Goal: Information Seeking & Learning: Learn about a topic

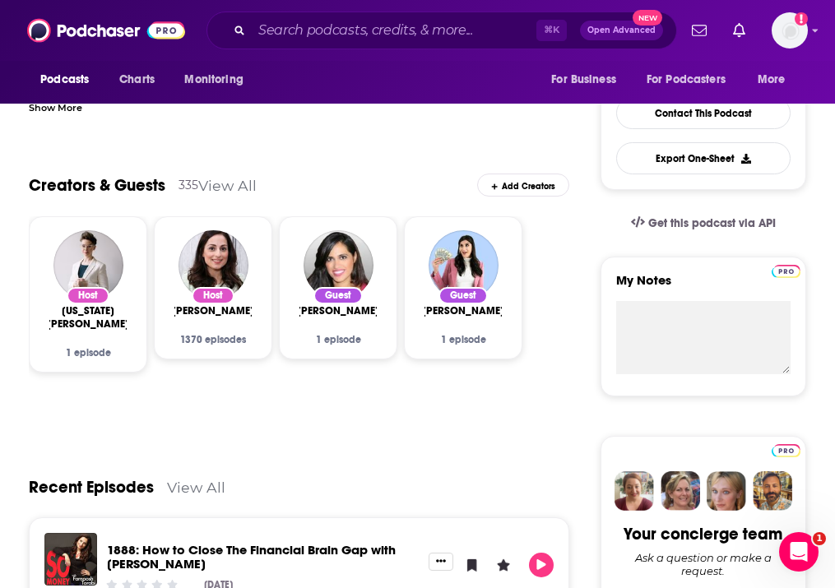
scroll to position [394, 0]
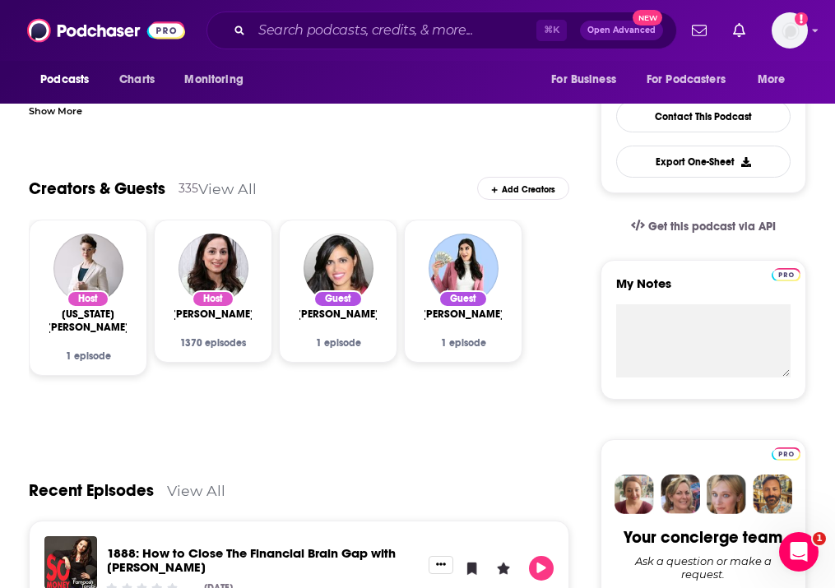
click at [209, 180] on link "View All" at bounding box center [227, 188] width 58 height 17
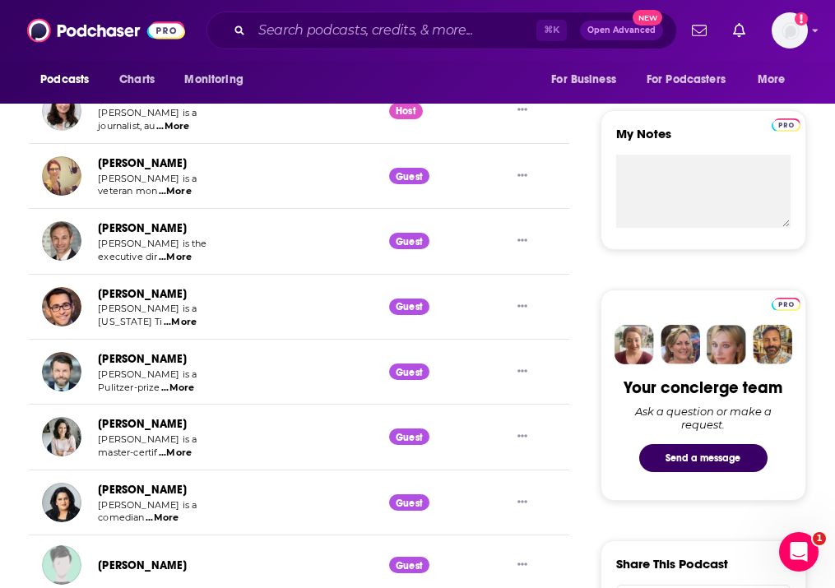
scroll to position [563, 0]
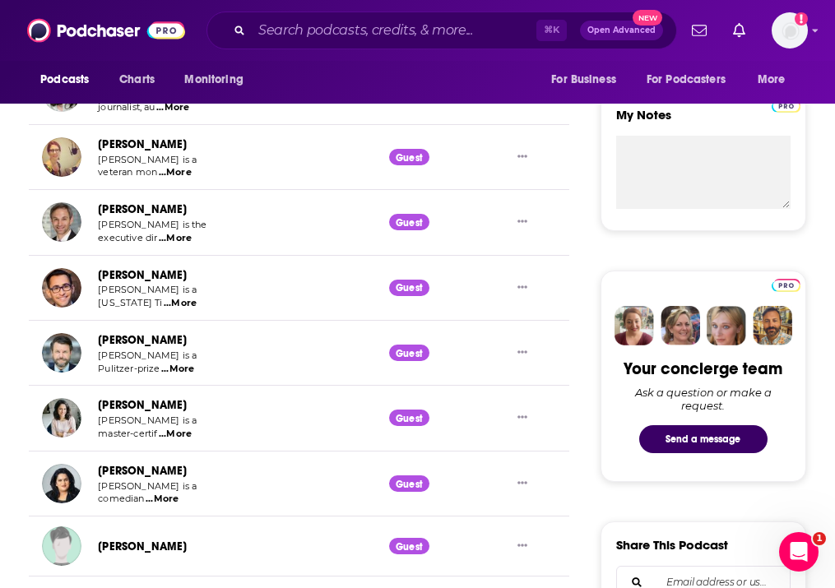
click at [174, 232] on span "...More" at bounding box center [175, 238] width 33 height 13
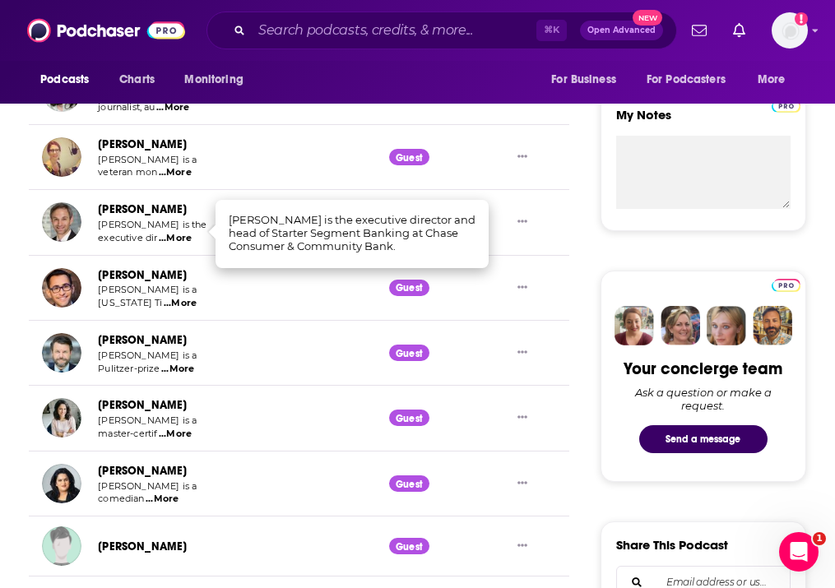
click at [174, 297] on span "...More" at bounding box center [180, 303] width 33 height 13
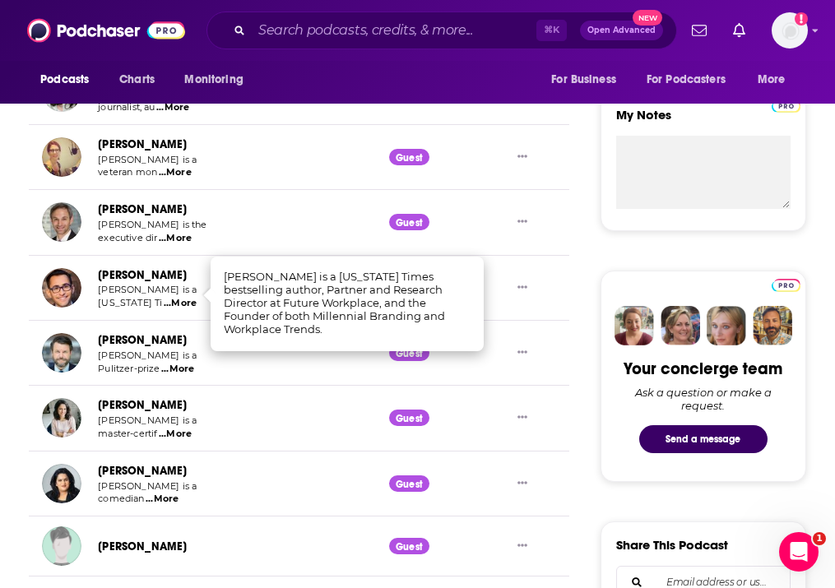
click at [174, 363] on span "...More" at bounding box center [177, 369] width 33 height 13
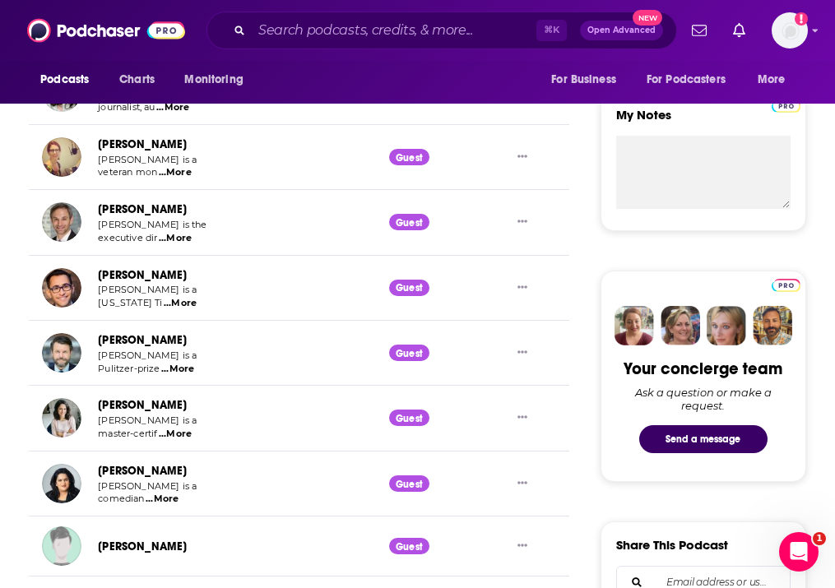
click at [182, 428] on span "...More" at bounding box center [175, 434] width 33 height 13
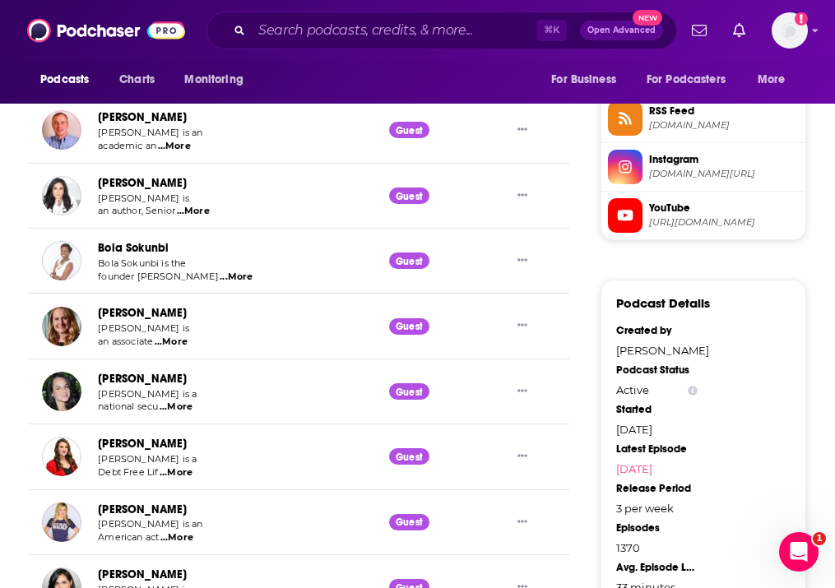
scroll to position [1496, 0]
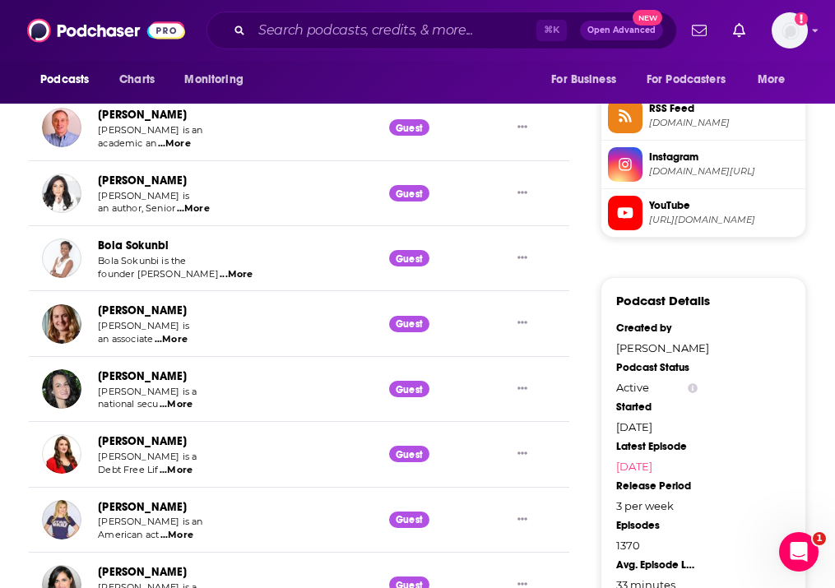
click at [178, 464] on span "...More" at bounding box center [176, 470] width 33 height 13
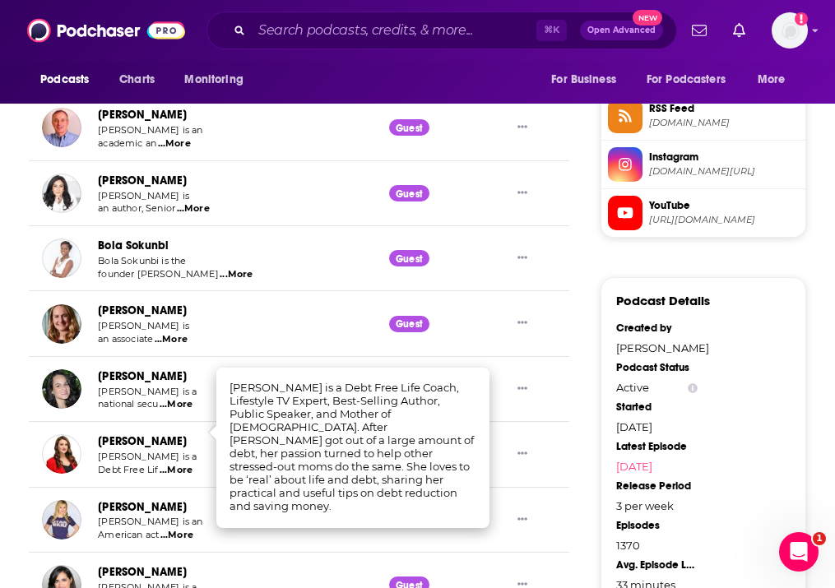
click at [178, 464] on span "...More" at bounding box center [176, 470] width 33 height 13
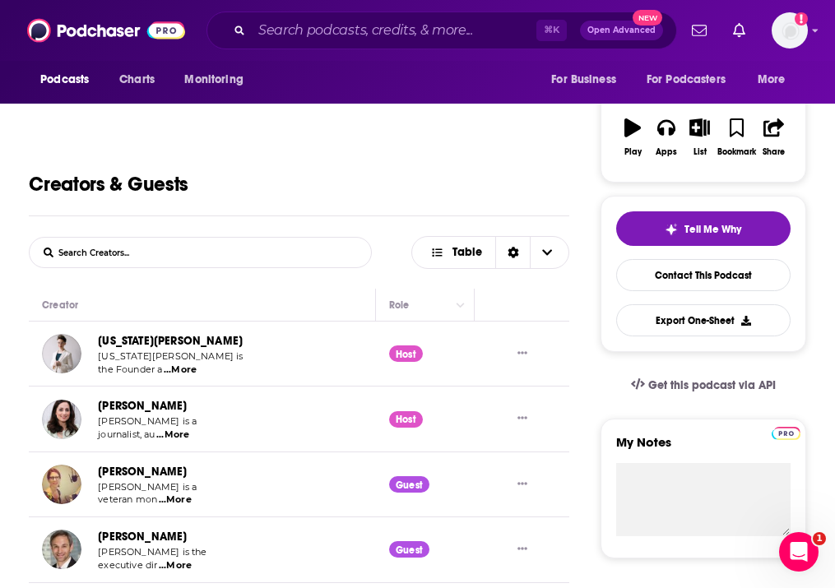
scroll to position [236, 0]
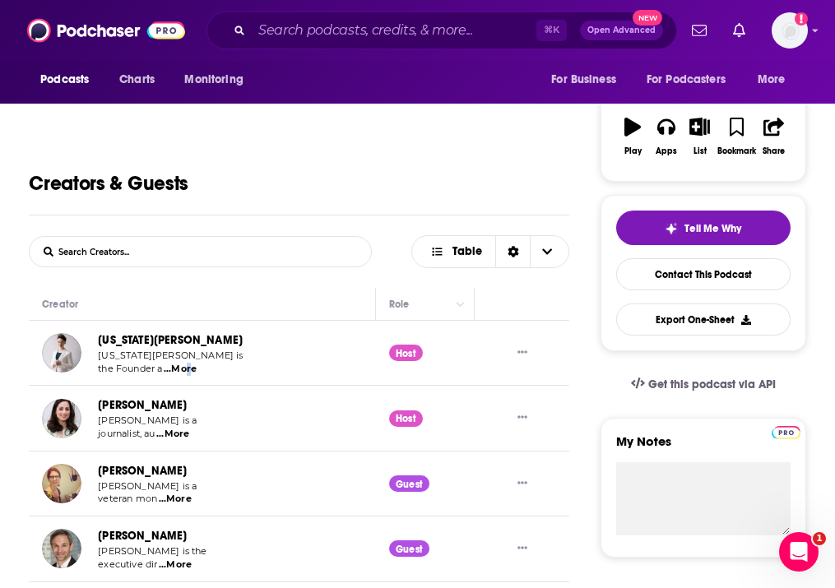
click at [184, 365] on span "...More" at bounding box center [180, 369] width 33 height 13
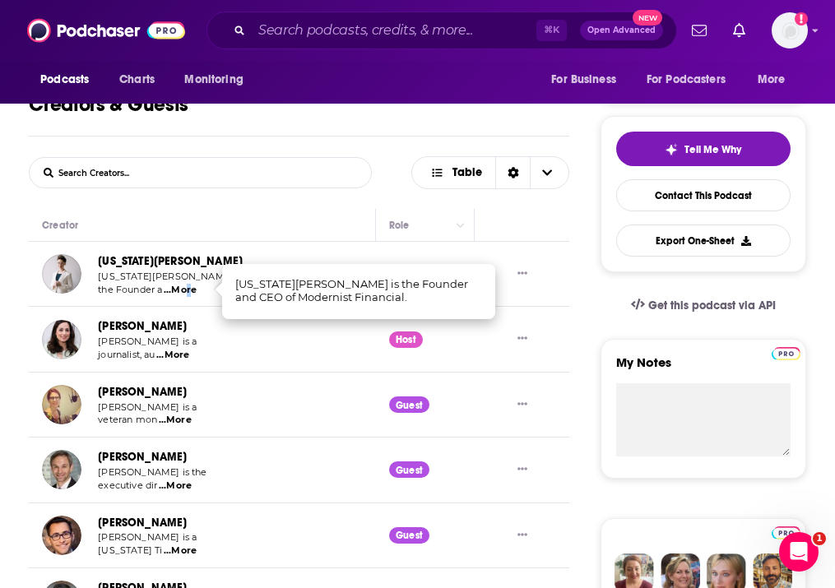
scroll to position [316, 0]
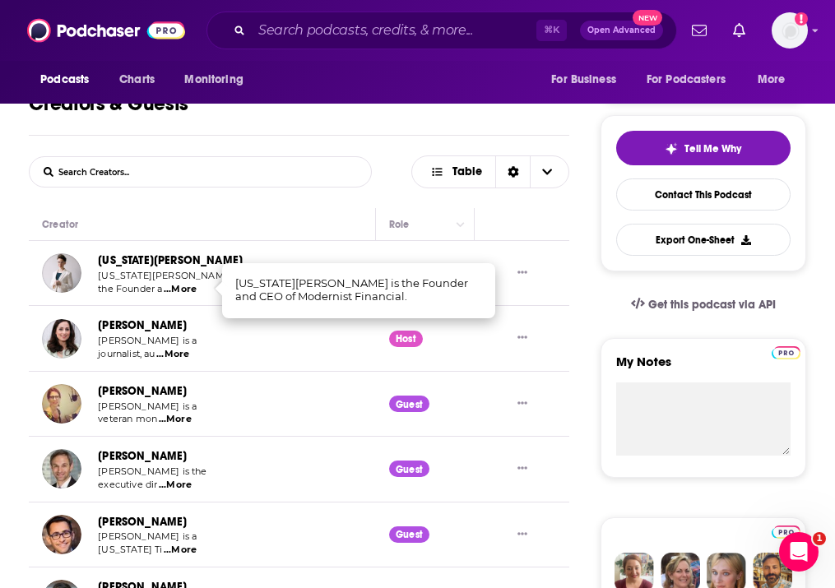
click at [181, 481] on span "...More" at bounding box center [175, 485] width 33 height 13
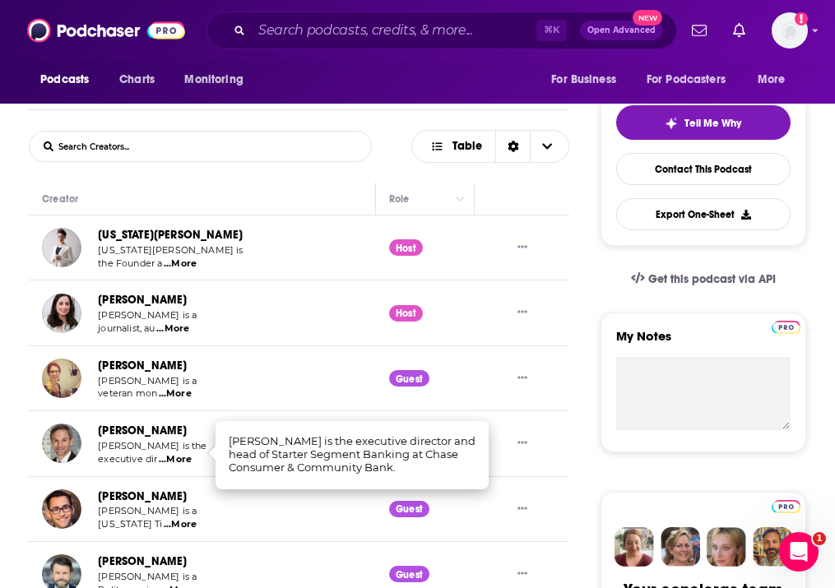
scroll to position [343, 0]
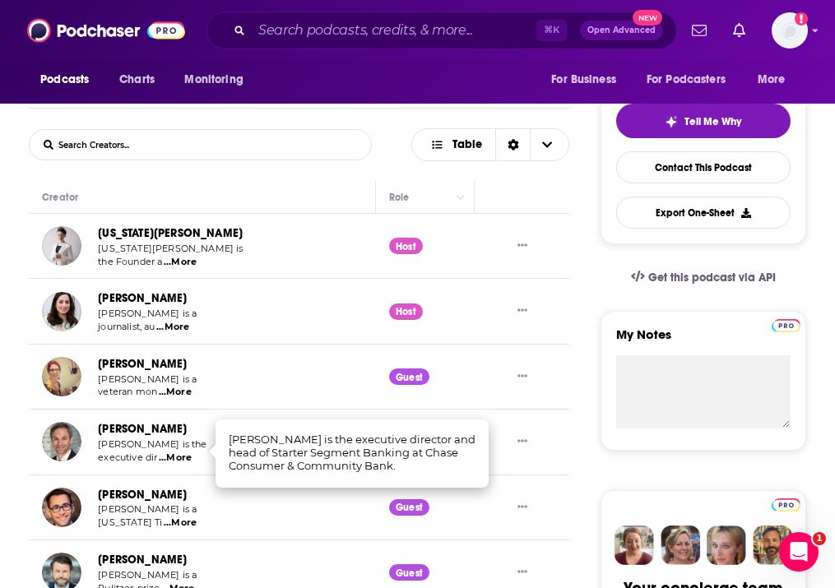
click at [180, 517] on span "...More" at bounding box center [180, 523] width 33 height 13
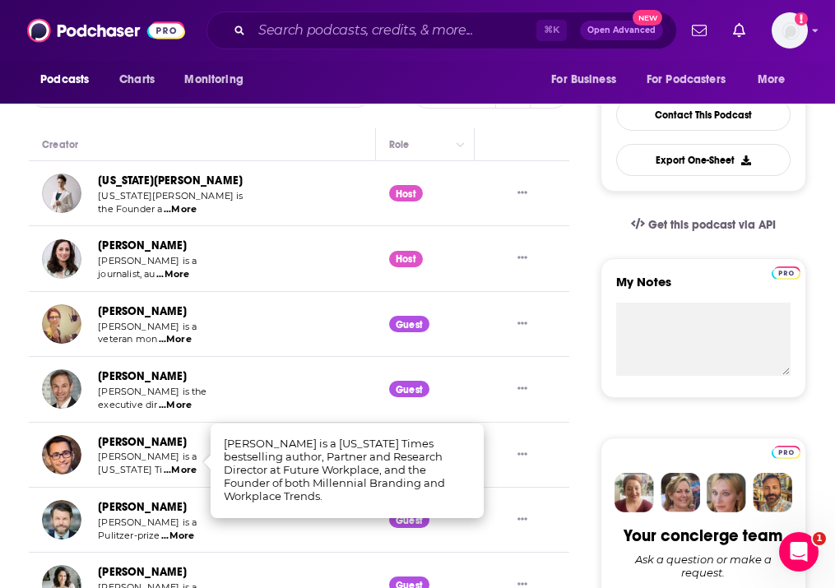
scroll to position [394, 0]
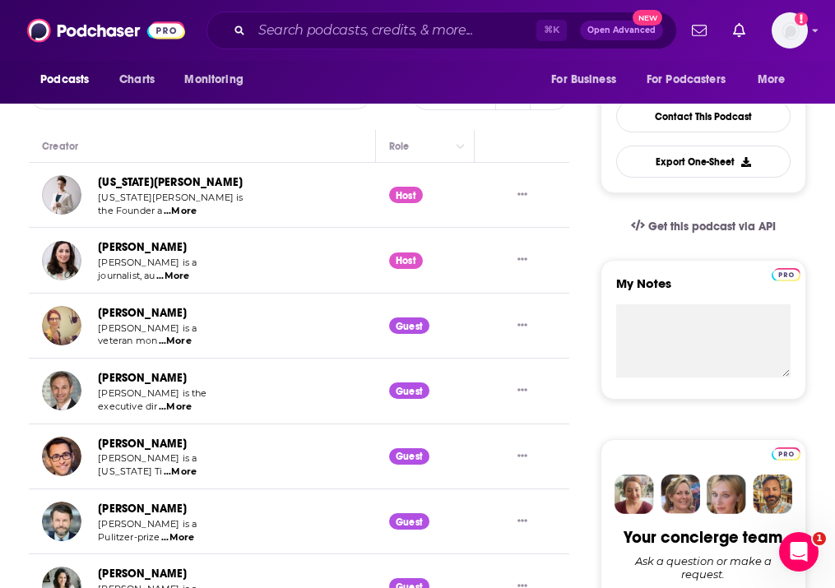
click at [185, 532] on span "...More" at bounding box center [177, 538] width 33 height 13
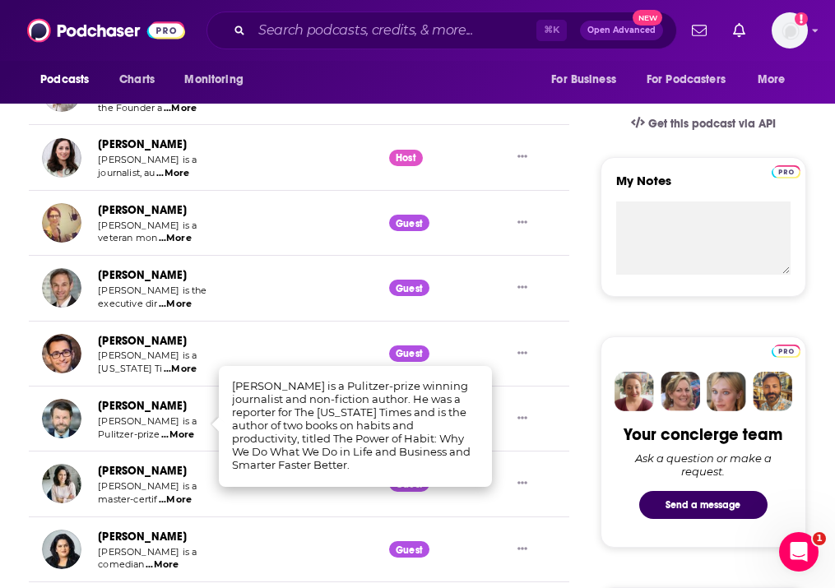
scroll to position [527, 0]
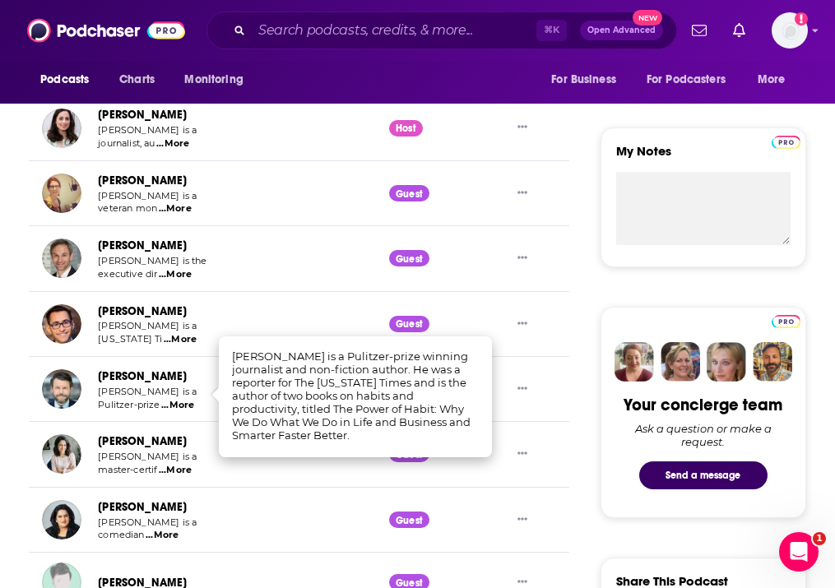
click at [178, 464] on span "...More" at bounding box center [175, 470] width 33 height 13
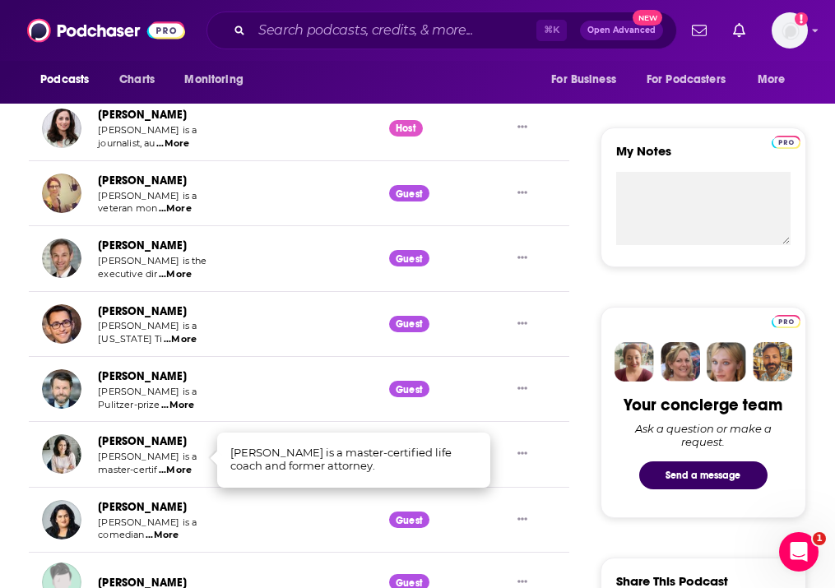
click at [178, 464] on span "...More" at bounding box center [175, 470] width 33 height 13
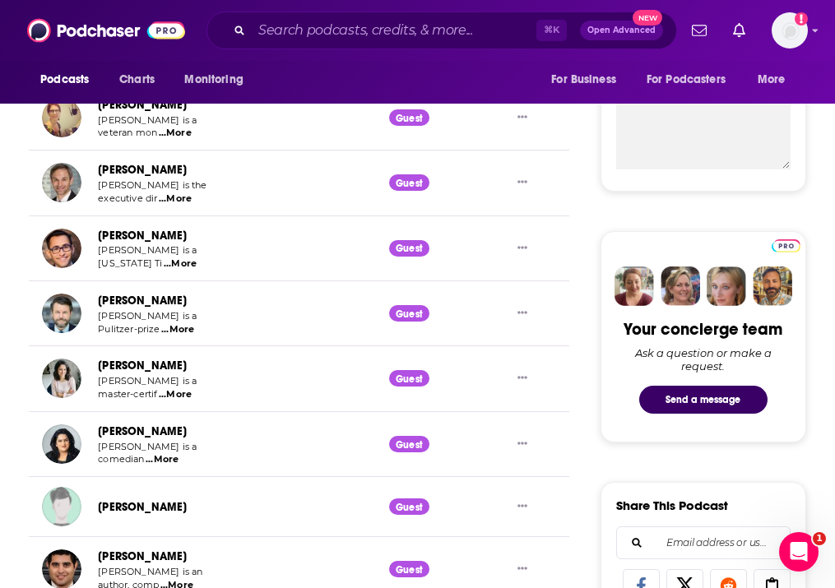
scroll to position [610, 0]
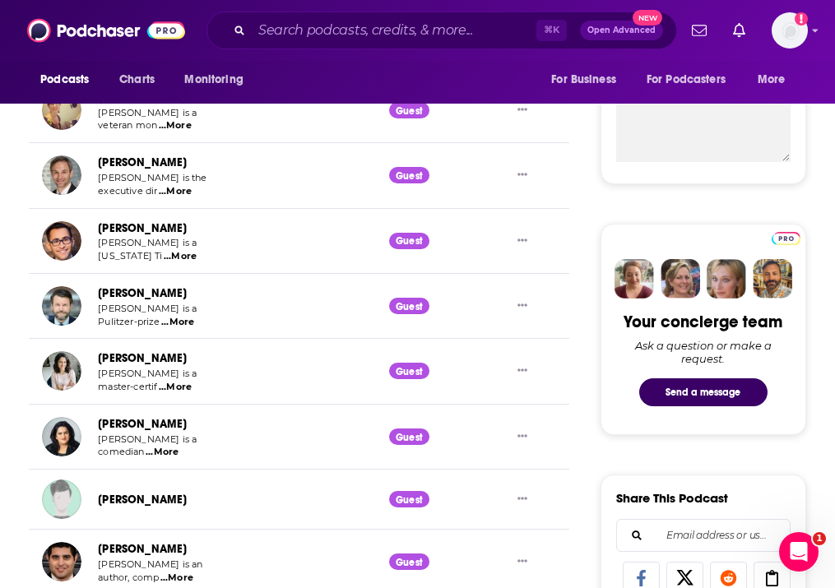
click at [162, 446] on span "...More" at bounding box center [162, 452] width 33 height 13
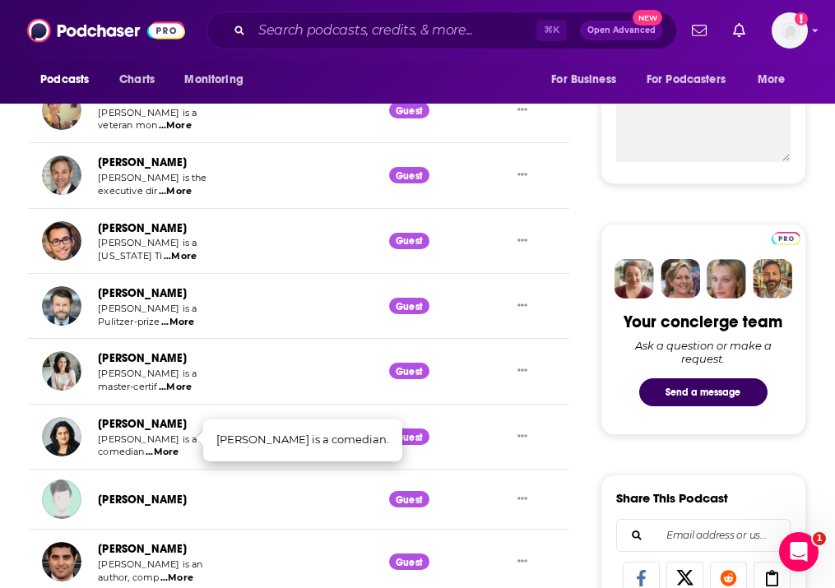
click at [162, 446] on span "...More" at bounding box center [162, 452] width 33 height 13
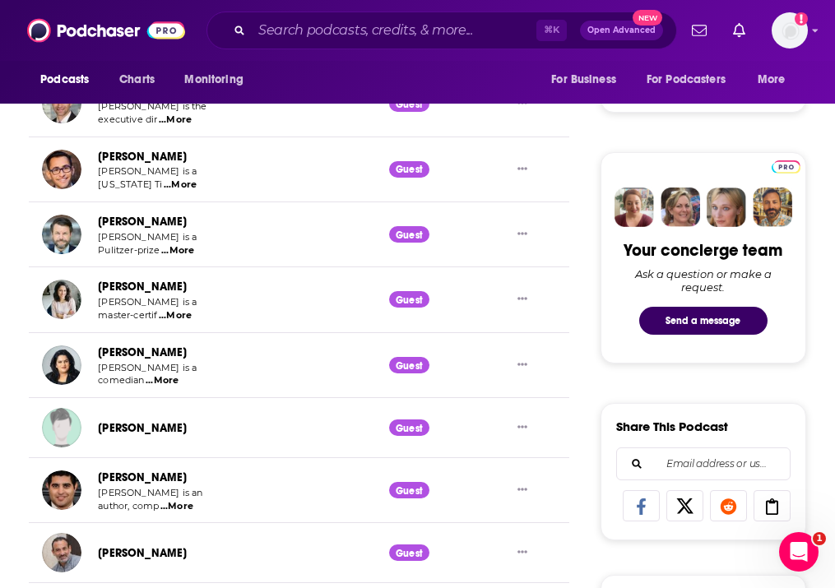
scroll to position [677, 0]
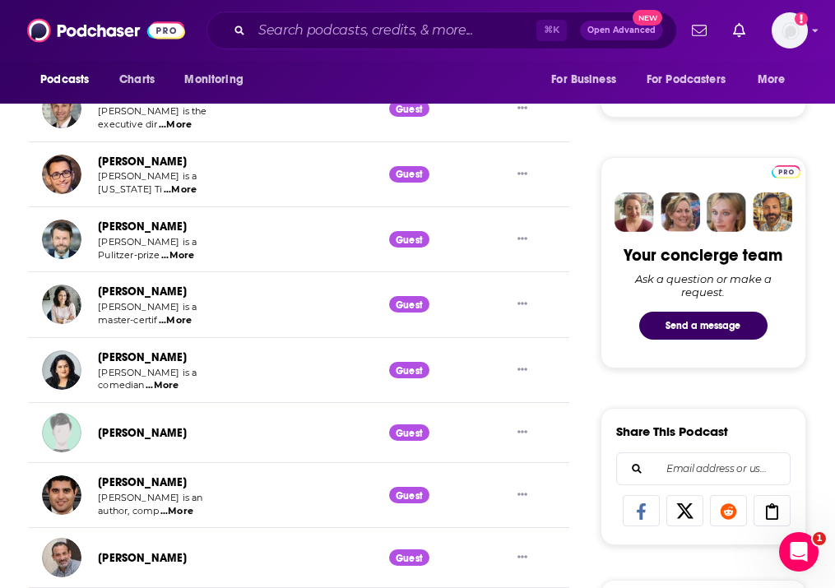
click at [177, 492] on span "[PERSON_NAME] is an" at bounding box center [150, 498] width 105 height 12
click at [181, 505] on span "...More" at bounding box center [176, 511] width 33 height 13
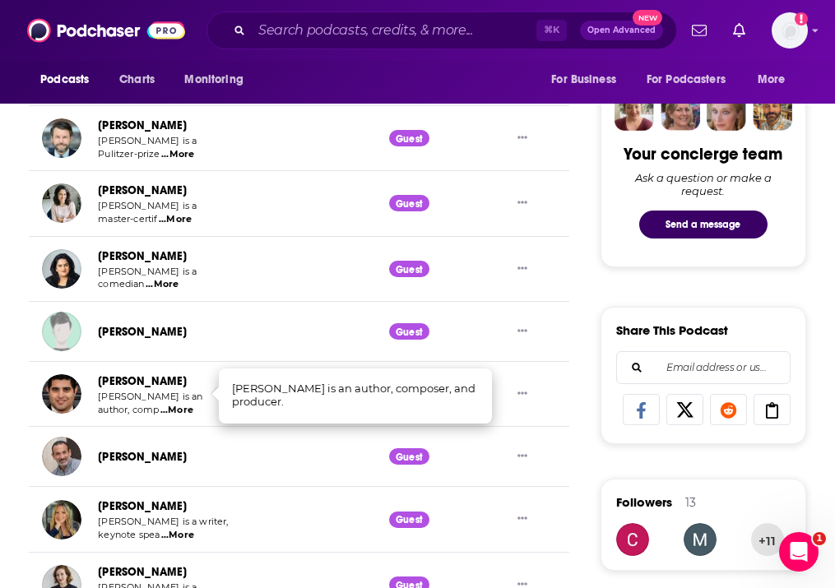
scroll to position [799, 0]
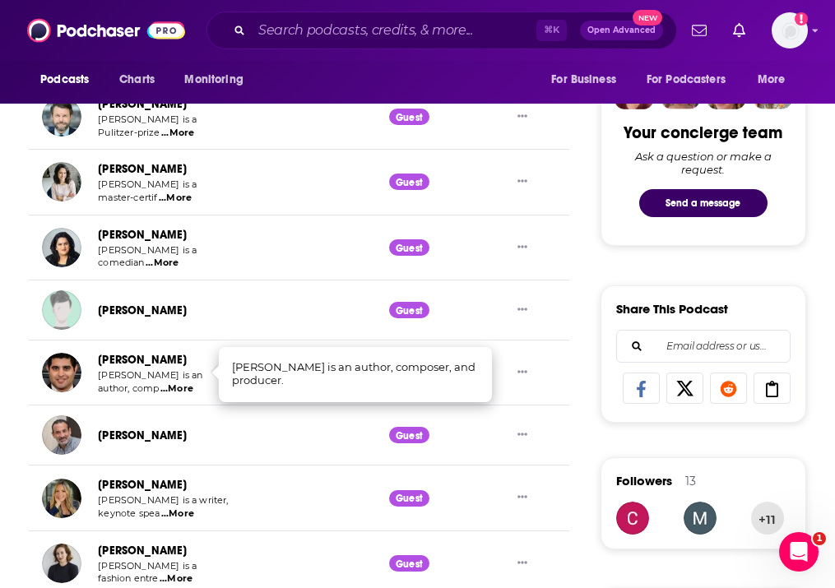
click at [182, 508] on span "...More" at bounding box center [177, 514] width 33 height 13
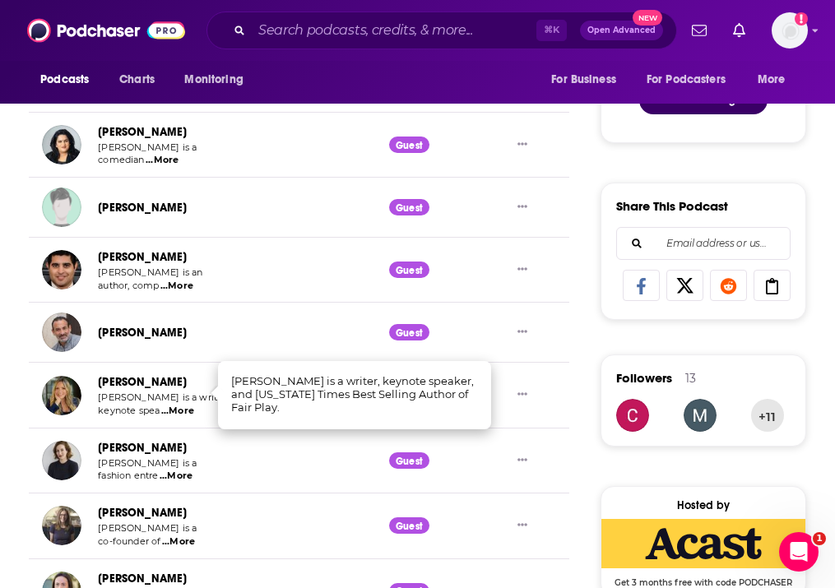
scroll to position [915, 0]
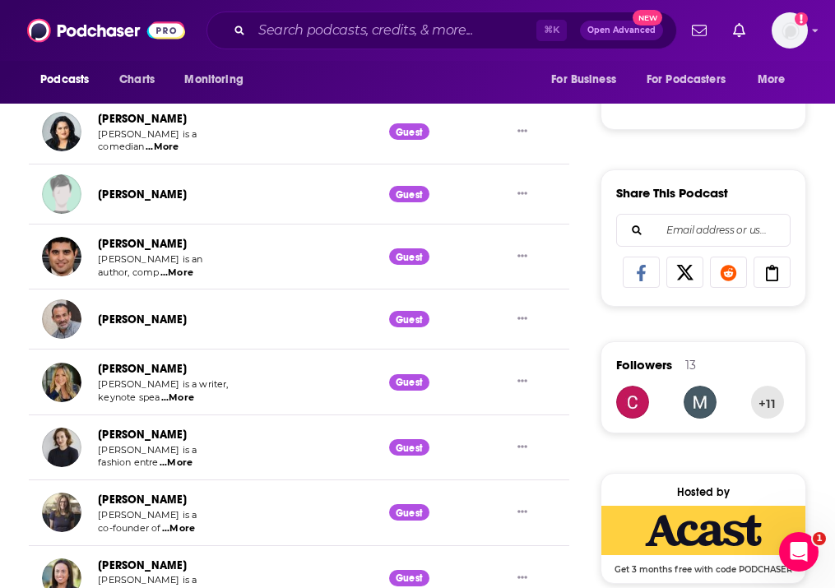
click at [178, 457] on span "...More" at bounding box center [176, 463] width 33 height 13
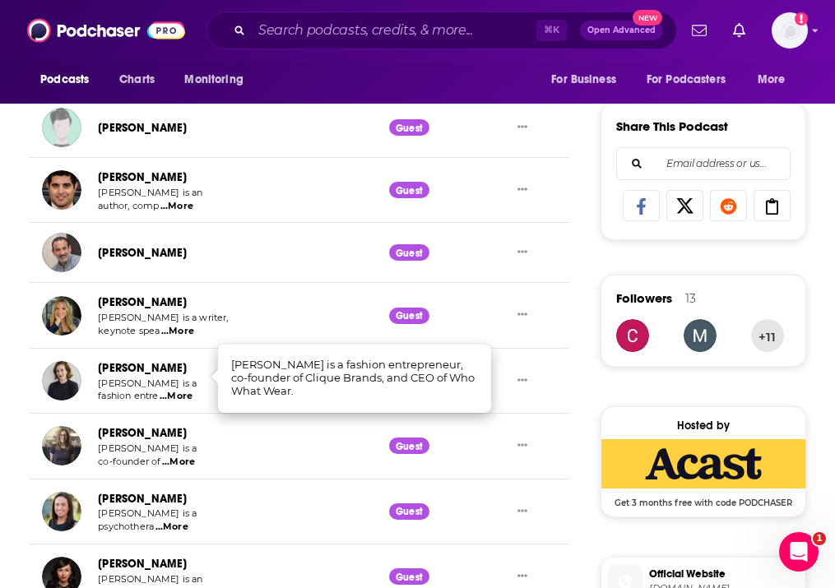
scroll to position [980, 0]
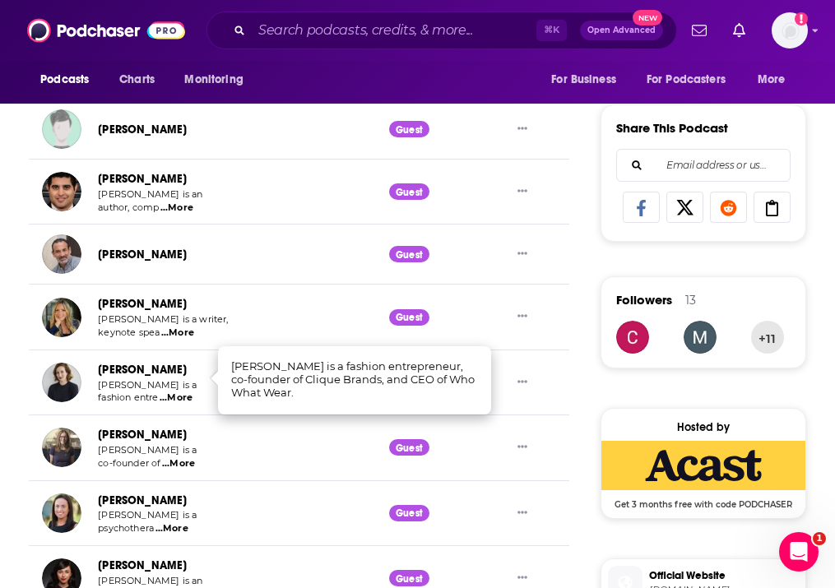
click at [178, 458] on span "...More" at bounding box center [178, 464] width 33 height 13
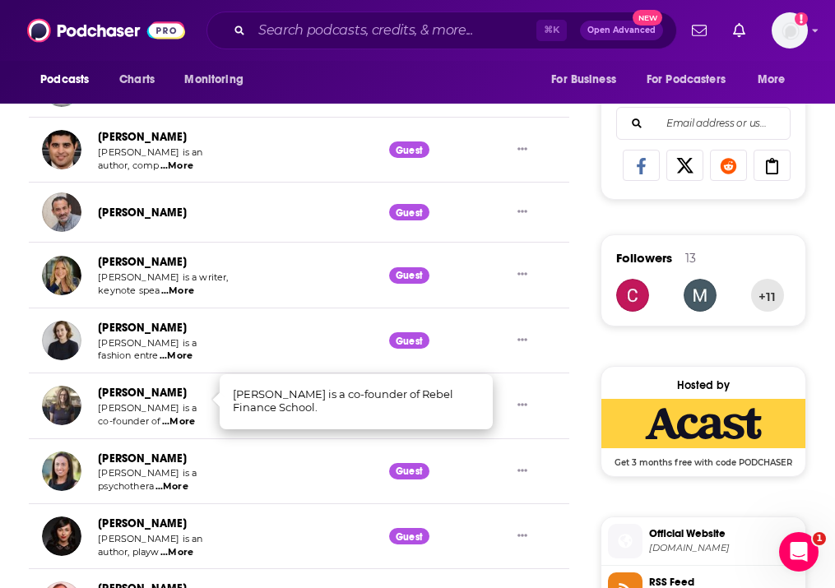
scroll to position [1025, 0]
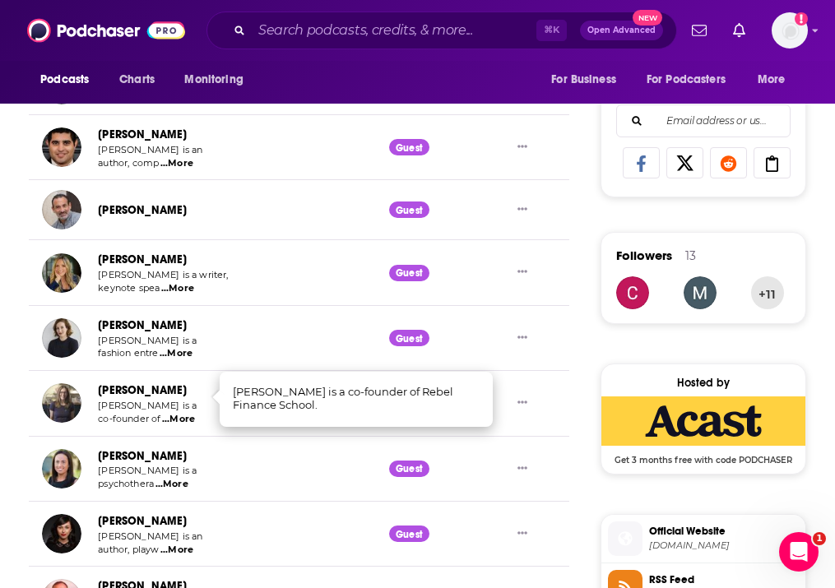
click at [173, 465] on p "[PERSON_NAME] is a" at bounding box center [150, 471] width 105 height 13
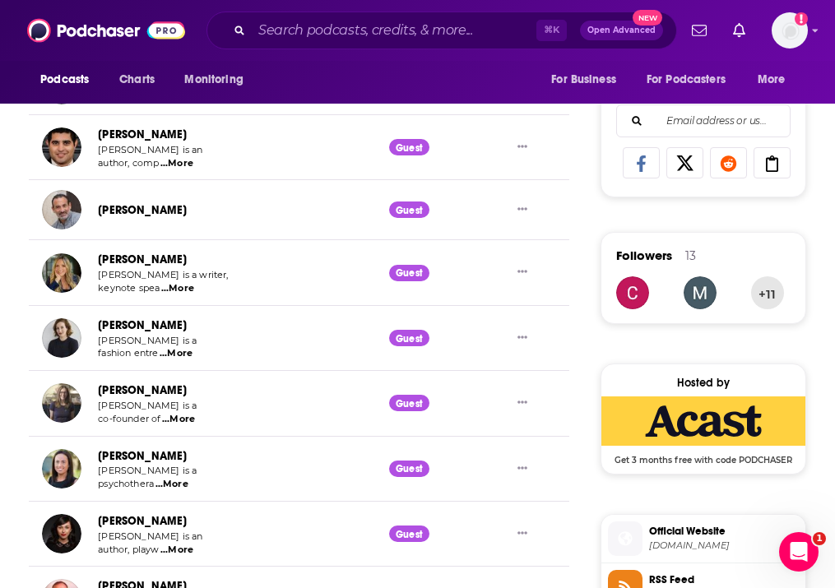
click at [174, 478] on span "...More" at bounding box center [172, 484] width 33 height 13
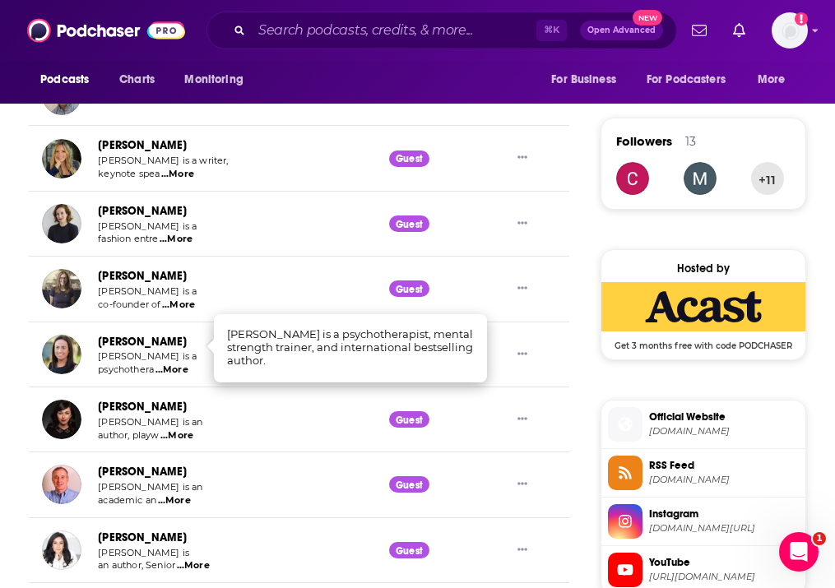
scroll to position [1166, 0]
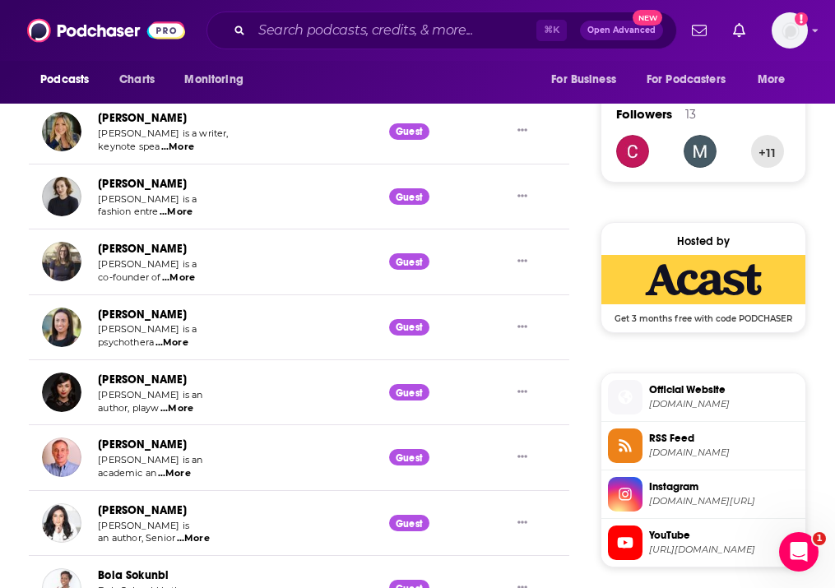
click at [184, 402] on span "...More" at bounding box center [176, 408] width 33 height 13
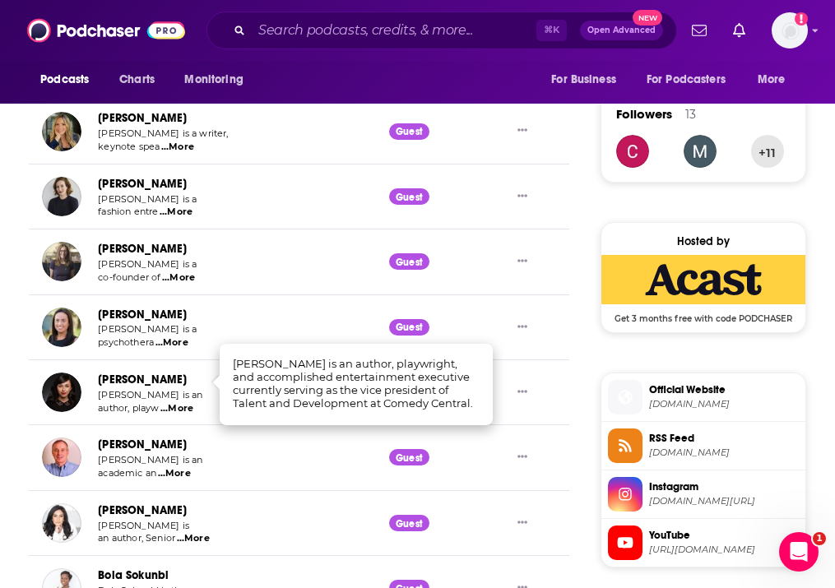
click at [174, 467] on span "...More" at bounding box center [174, 473] width 33 height 13
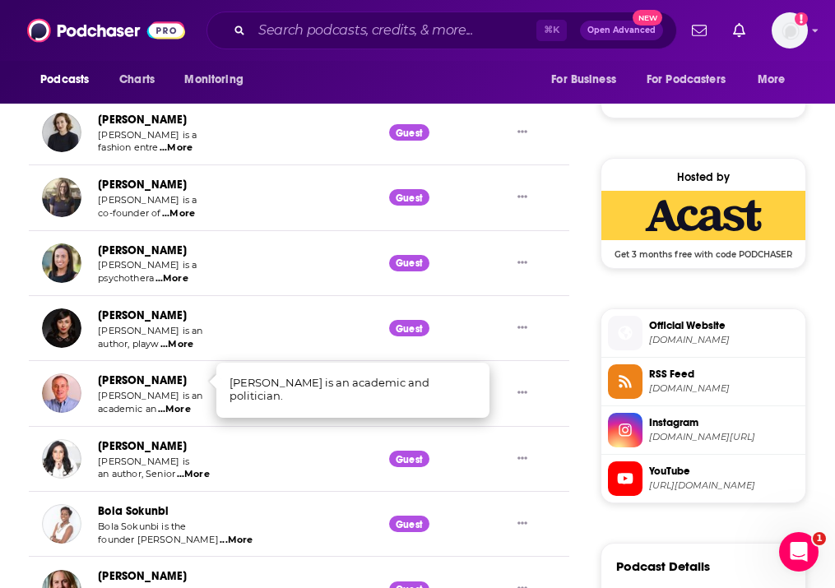
scroll to position [1232, 0]
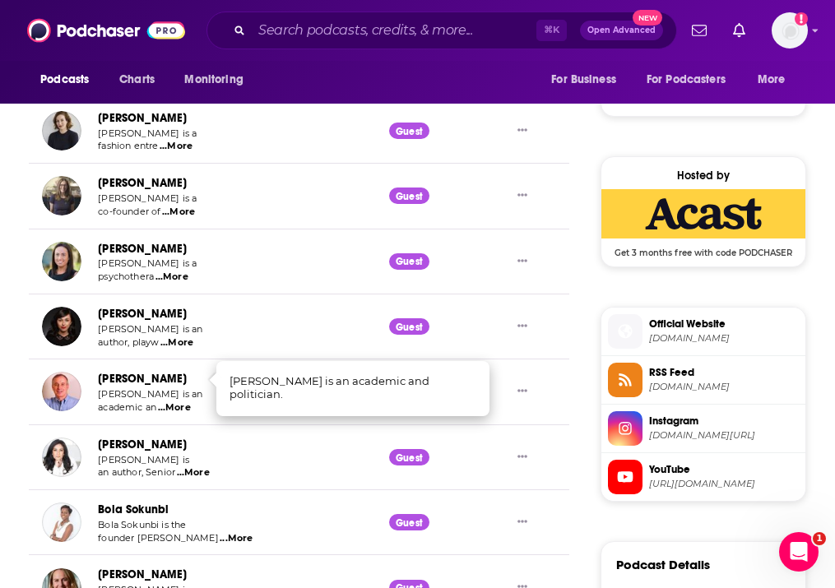
click at [190, 467] on span "...More" at bounding box center [193, 473] width 33 height 13
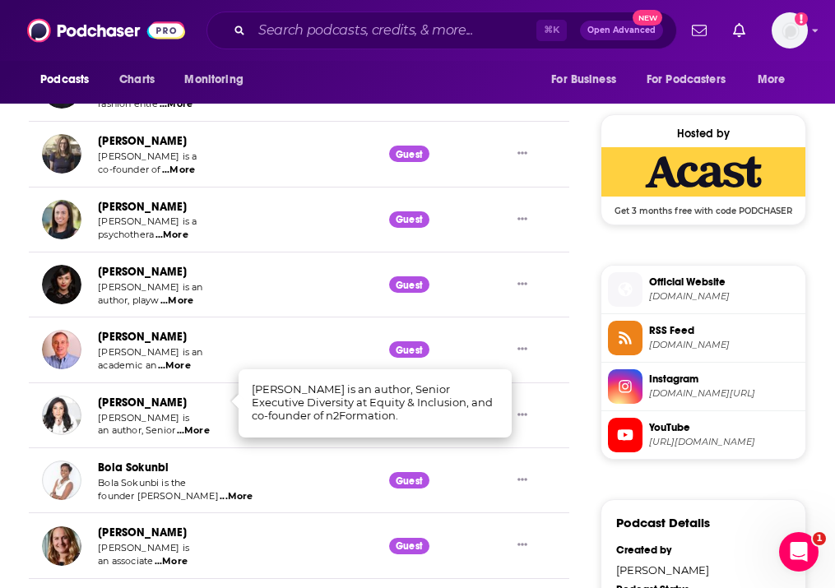
scroll to position [1285, 0]
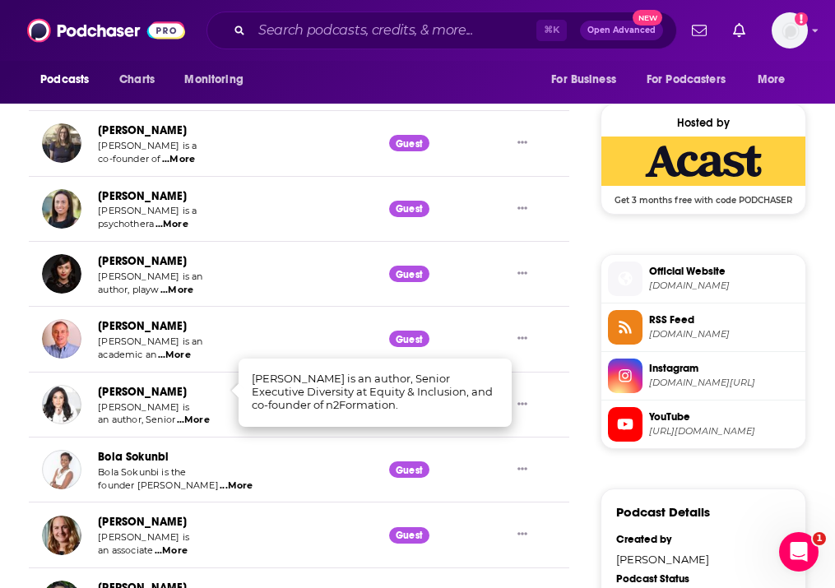
click at [220, 480] on span "...More" at bounding box center [236, 486] width 33 height 13
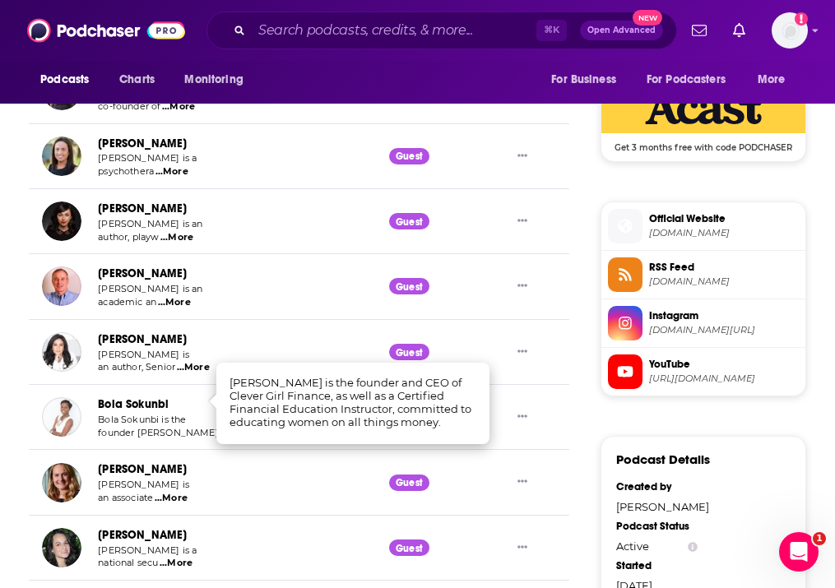
scroll to position [1338, 0]
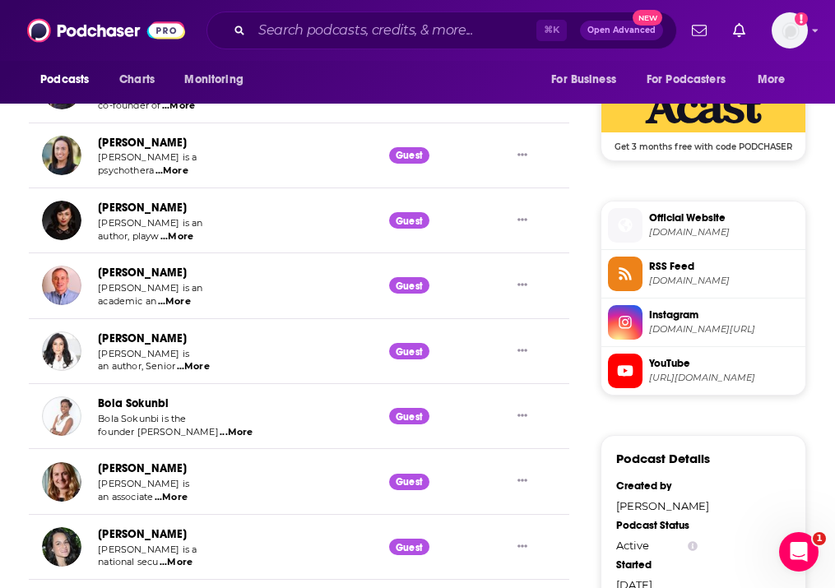
click at [183, 491] on span "...More" at bounding box center [171, 497] width 33 height 13
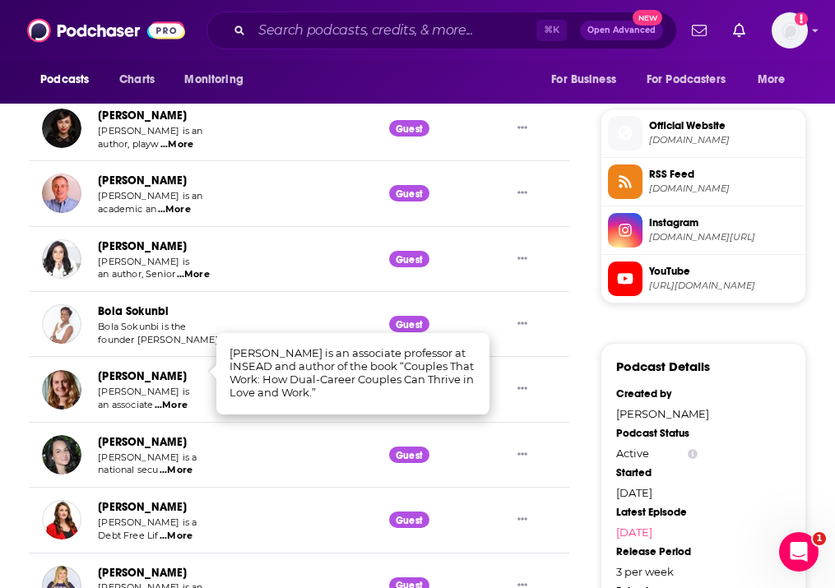
scroll to position [1433, 0]
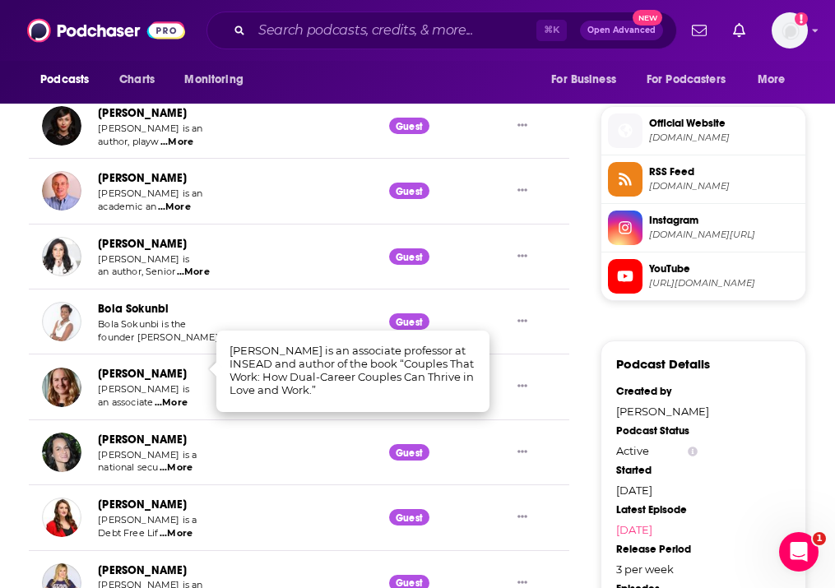
click at [182, 462] on span "...More" at bounding box center [176, 468] width 33 height 13
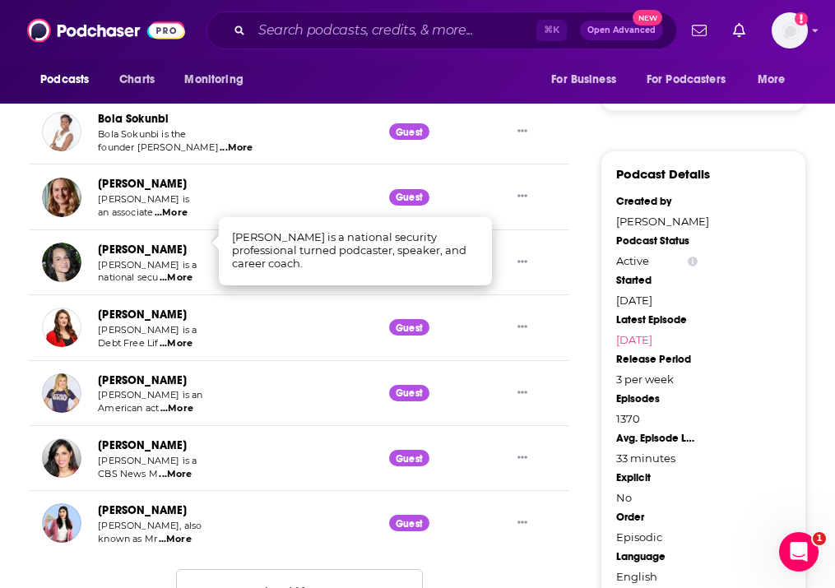
scroll to position [1622, 0]
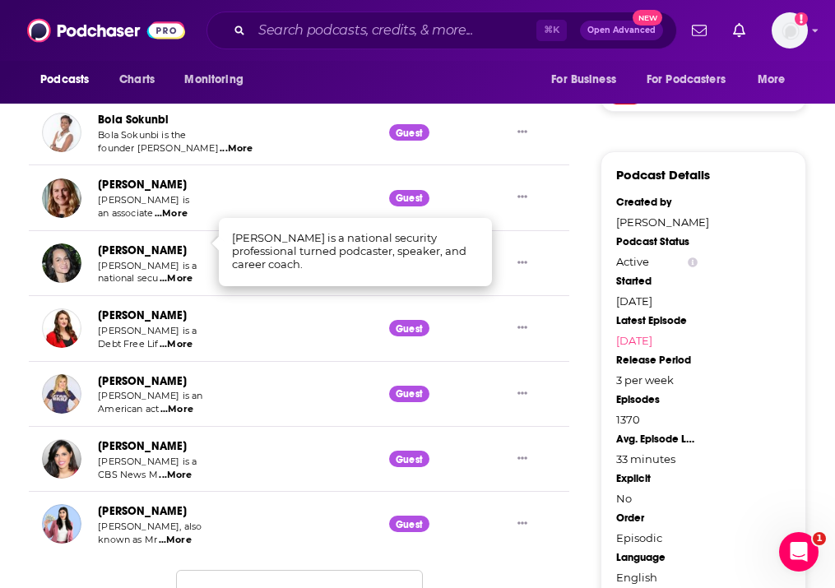
click at [266, 570] on button "Load More ..." at bounding box center [299, 592] width 247 height 44
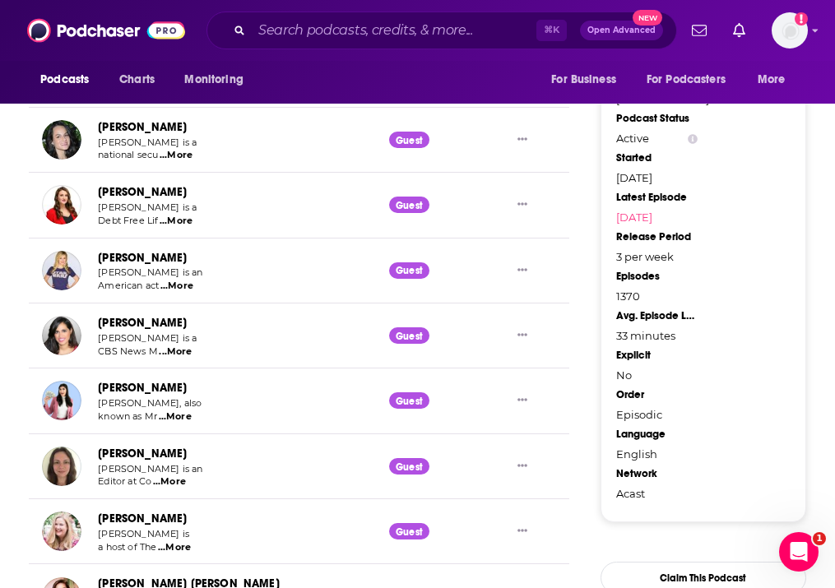
scroll to position [1759, 0]
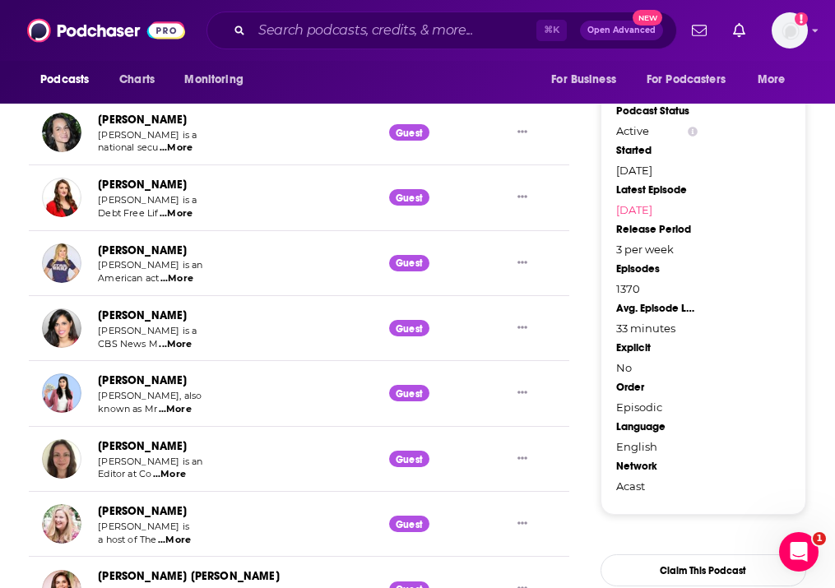
click at [179, 468] on span "...More" at bounding box center [169, 474] width 33 height 13
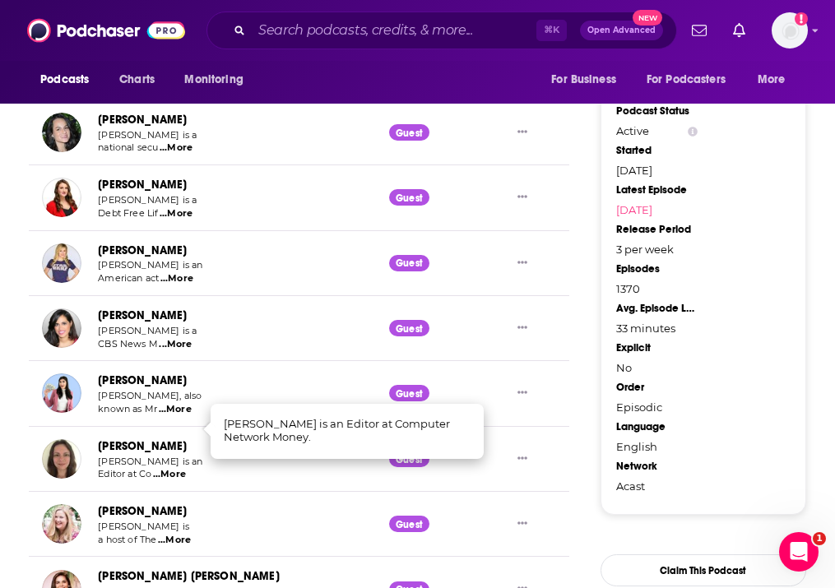
click at [179, 468] on span "...More" at bounding box center [169, 474] width 33 height 13
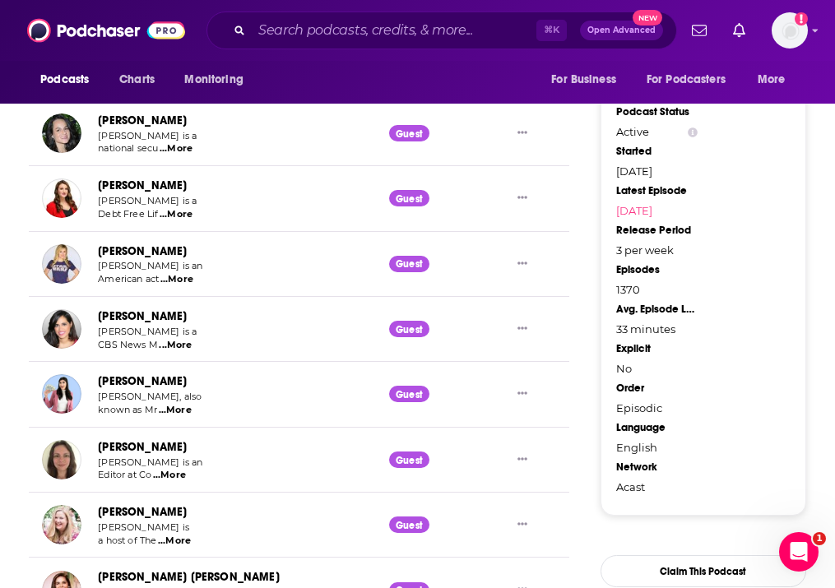
click at [189, 498] on td "[PERSON_NAME] [PERSON_NAME] is a host of The ...More" at bounding box center [202, 525] width 347 height 65
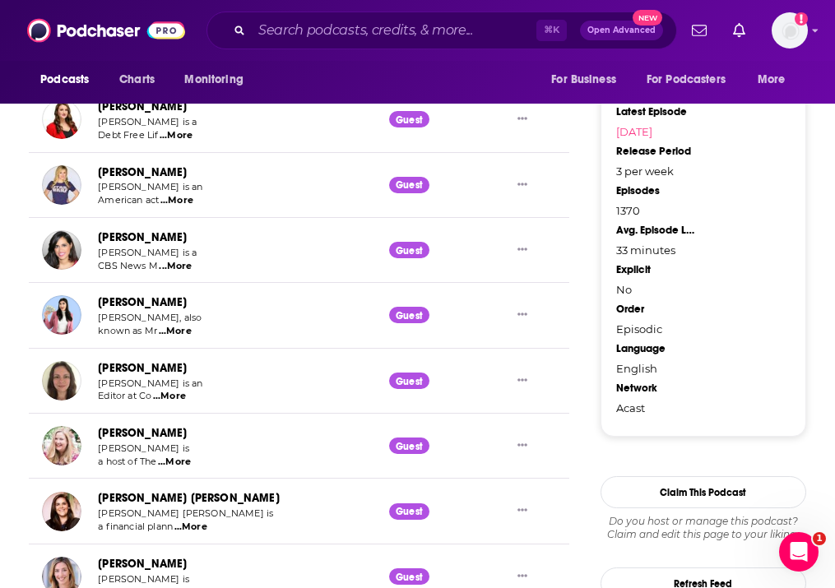
scroll to position [1844, 0]
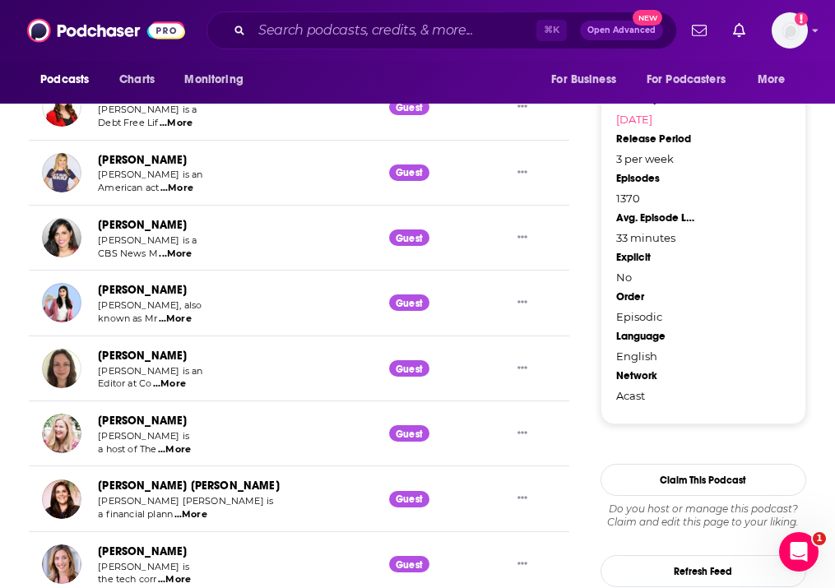
click at [188, 509] on span "...More" at bounding box center [190, 515] width 33 height 13
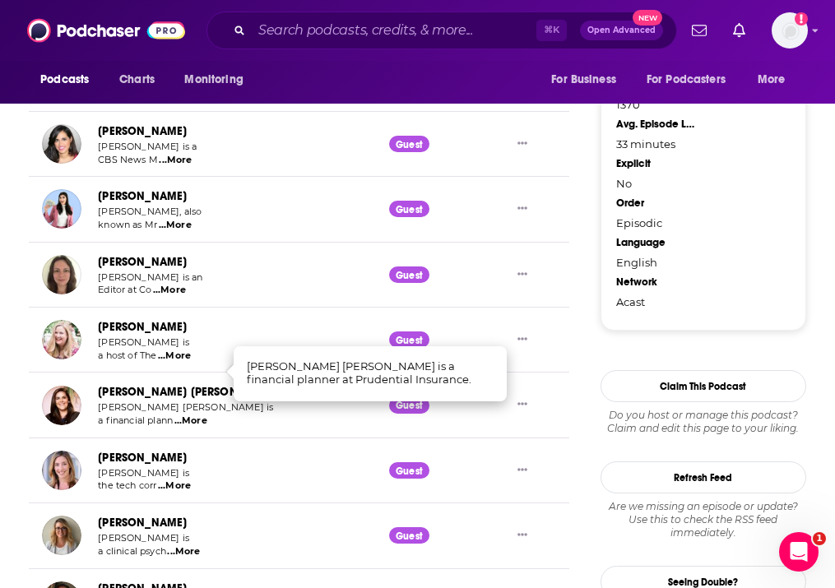
scroll to position [1954, 0]
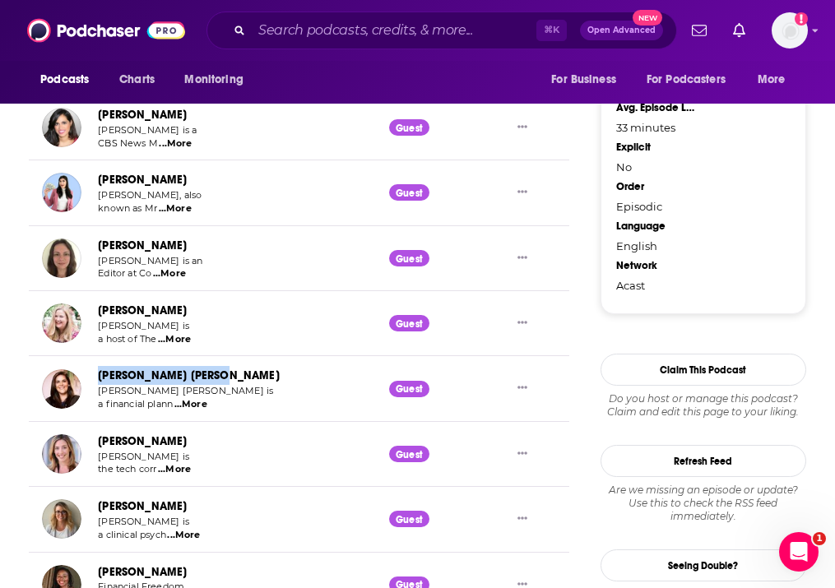
drag, startPoint x: 234, startPoint y: 328, endPoint x: 97, endPoint y: 327, distance: 136.6
click at [97, 356] on td "[PERSON_NAME] [PERSON_NAME] [PERSON_NAME] [PERSON_NAME] is a financial plann ..…" at bounding box center [202, 388] width 347 height 65
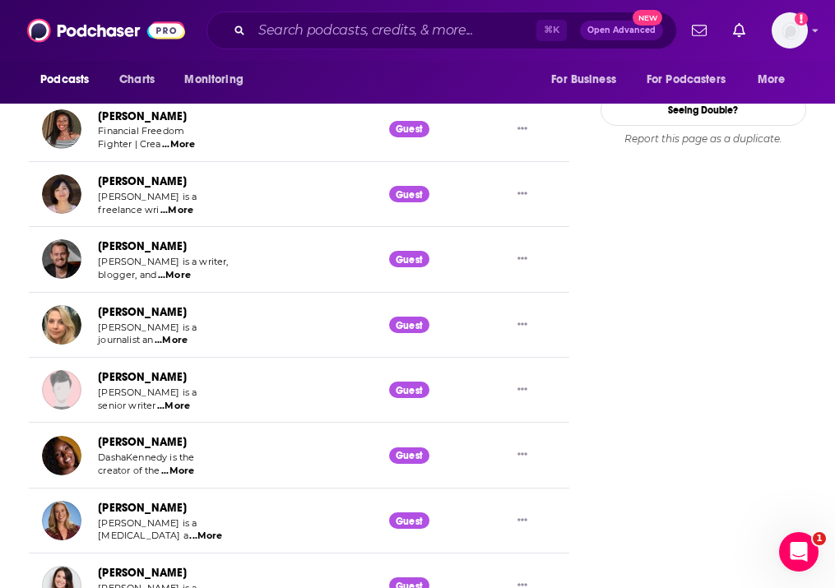
scroll to position [2413, 0]
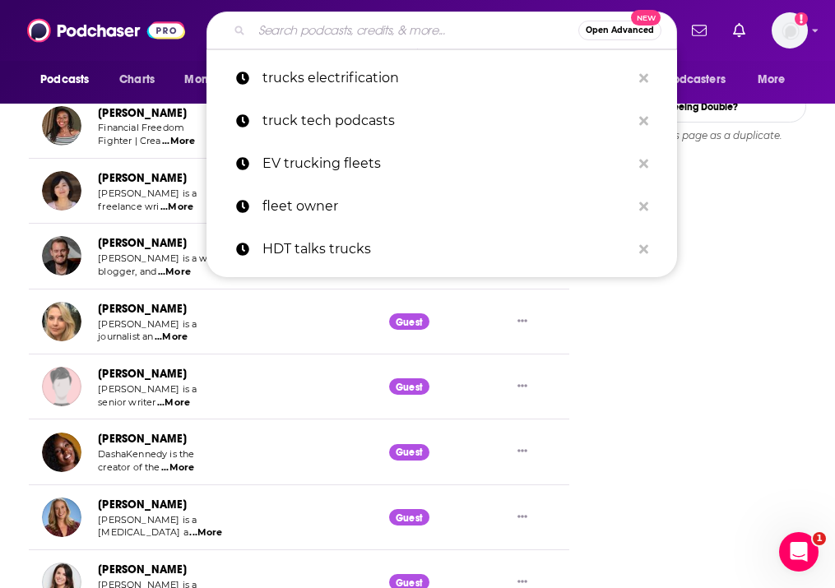
click at [358, 30] on input "Search podcasts, credits, & more..." at bounding box center [415, 30] width 327 height 26
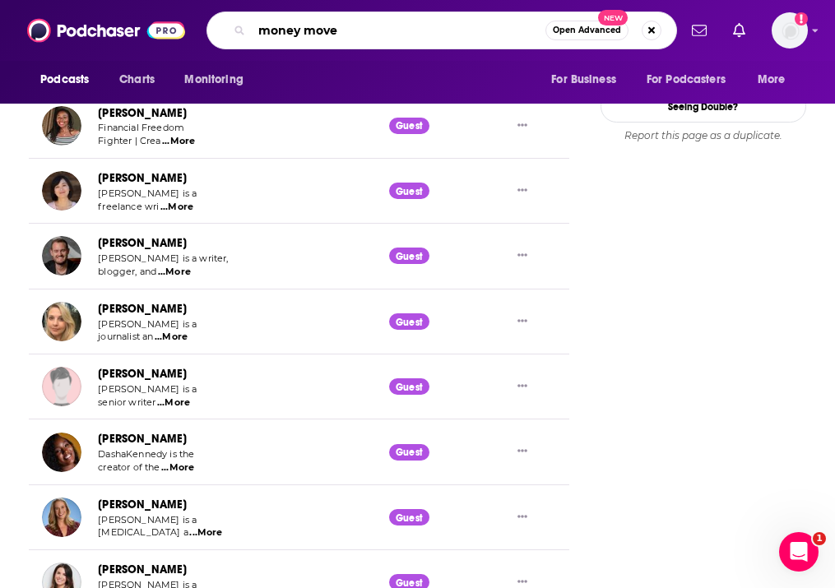
type input "money moves"
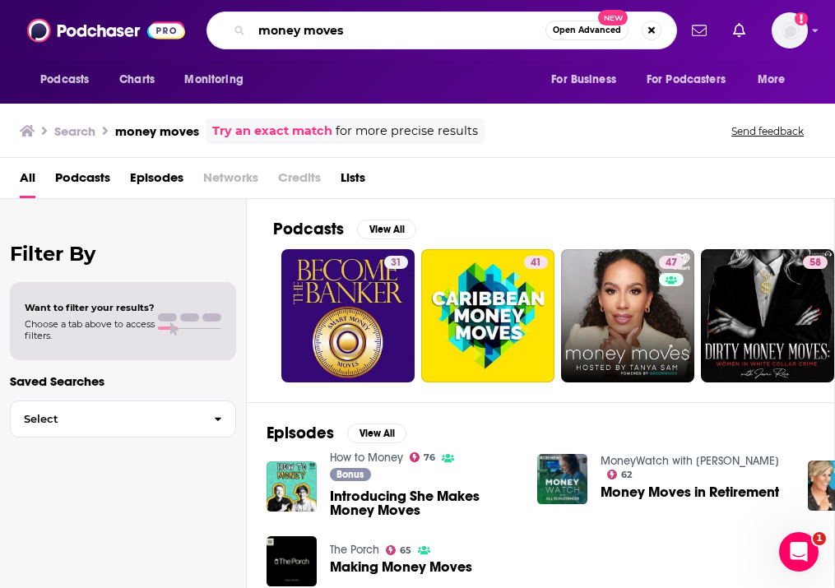
click at [257, 26] on input "money moves" at bounding box center [399, 30] width 294 height 26
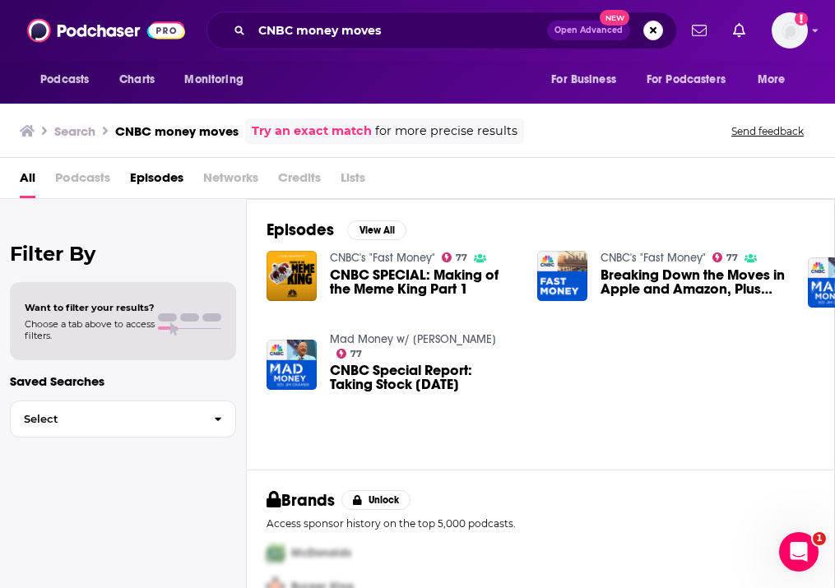
click at [85, 178] on span "Podcasts" at bounding box center [82, 182] width 55 height 34
click at [79, 178] on span "Podcasts" at bounding box center [82, 182] width 55 height 34
click at [77, 177] on span "Podcasts" at bounding box center [82, 182] width 55 height 34
click at [85, 187] on span "Podcasts" at bounding box center [82, 182] width 55 height 34
click at [37, 184] on div "All Podcasts Episodes Networks Credits Lists" at bounding box center [421, 182] width 802 height 34
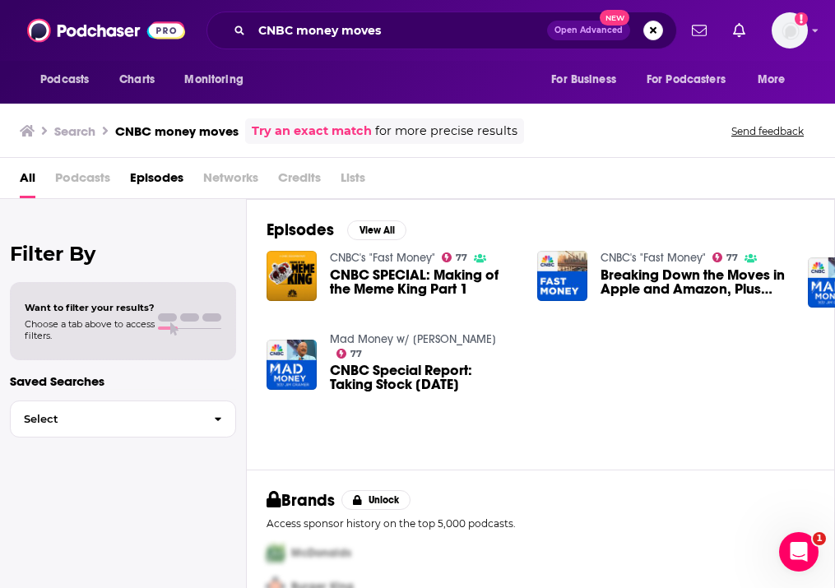
click at [29, 184] on span "All" at bounding box center [28, 182] width 16 height 34
click at [121, 406] on button "Select" at bounding box center [123, 419] width 226 height 37
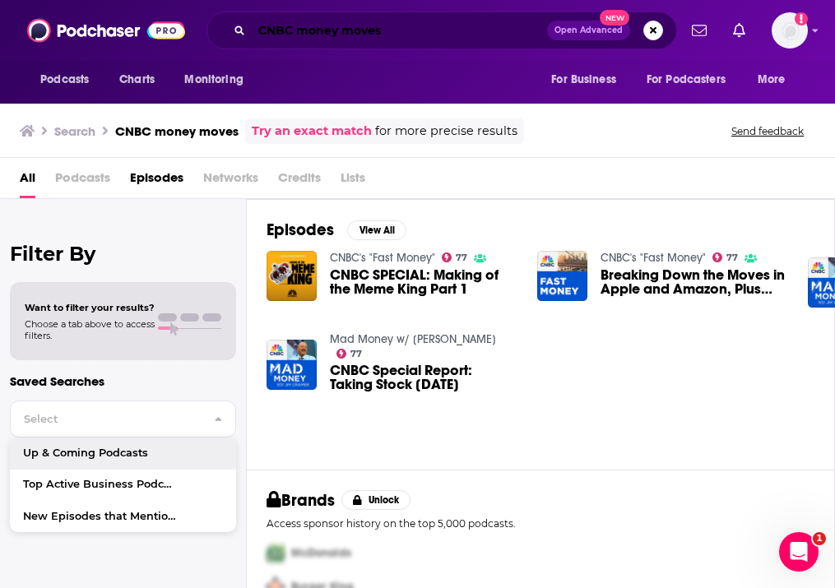
click at [388, 35] on input "CNBC money moves" at bounding box center [399, 30] width 295 height 26
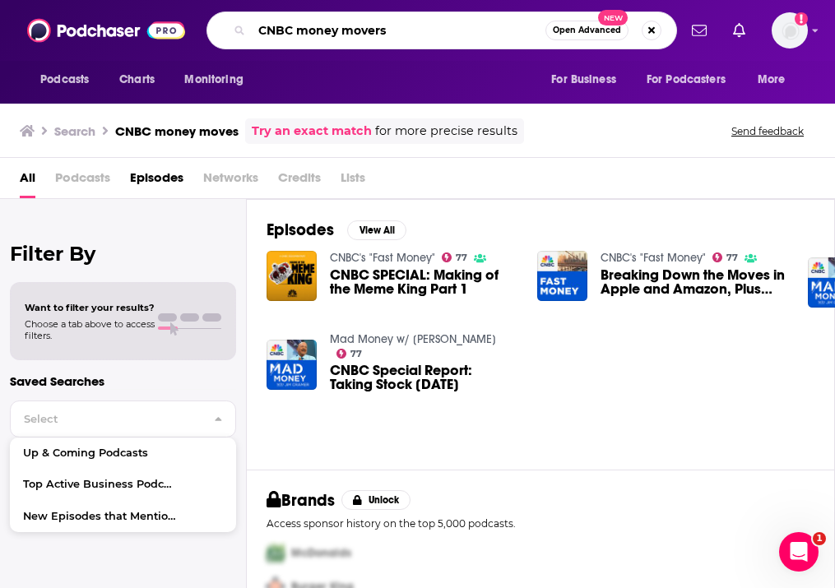
type input "CNBC money movers"
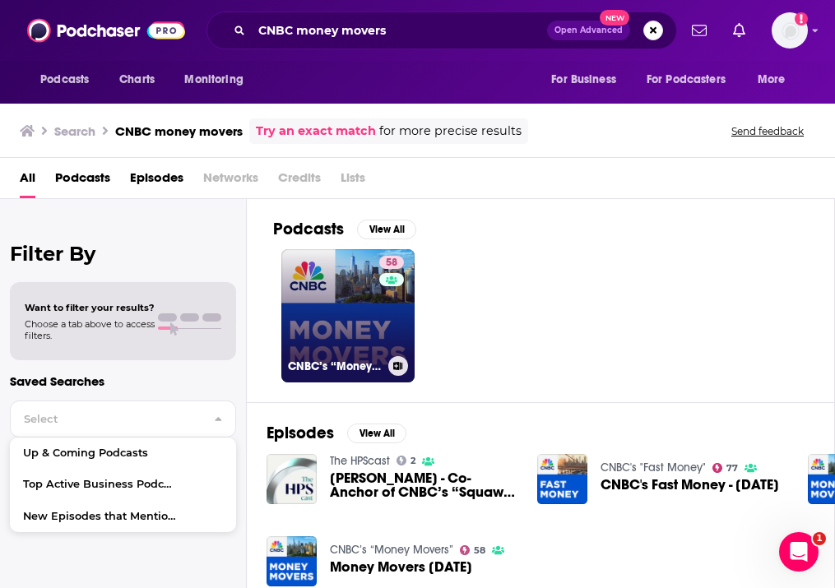
click at [354, 349] on link "58 CNBC’s “Money Movers”" at bounding box center [347, 315] width 133 height 133
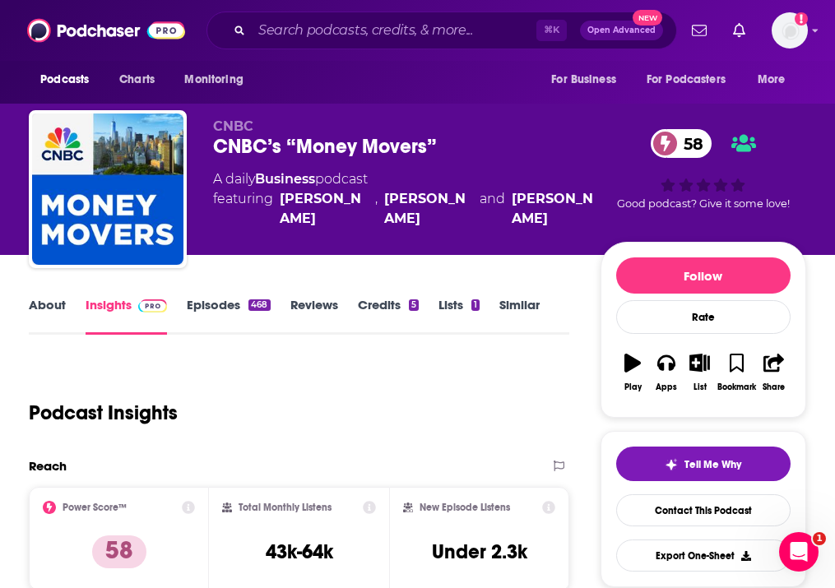
click at [241, 305] on link "Episodes 468" at bounding box center [228, 316] width 83 height 38
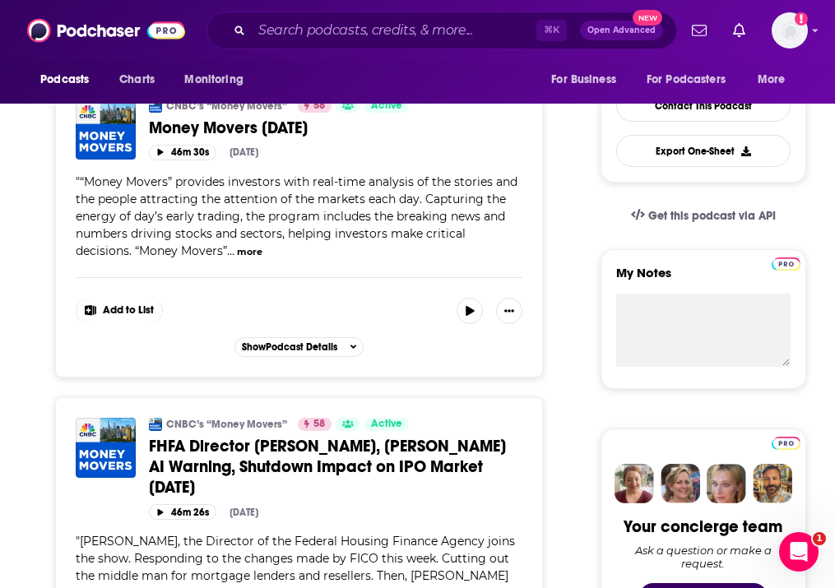
scroll to position [421, 0]
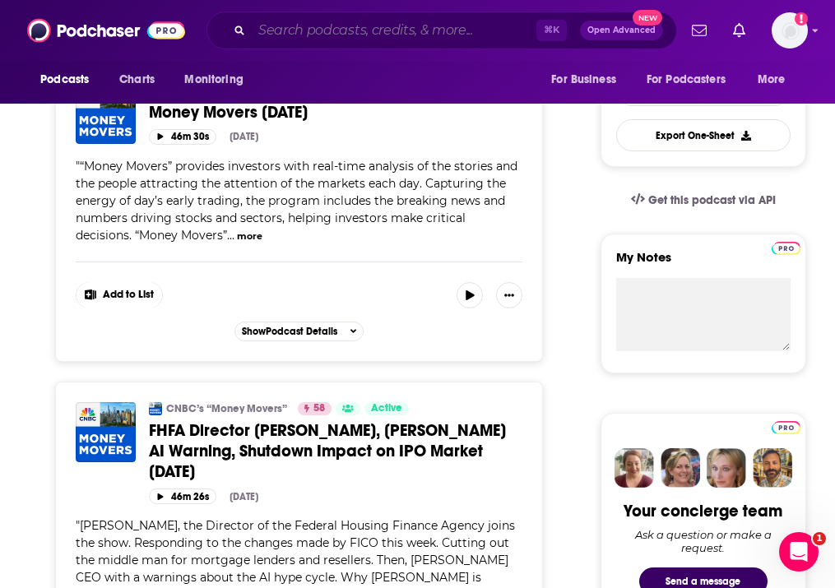
click at [328, 26] on input "Search podcasts, credits, & more..." at bounding box center [394, 30] width 285 height 26
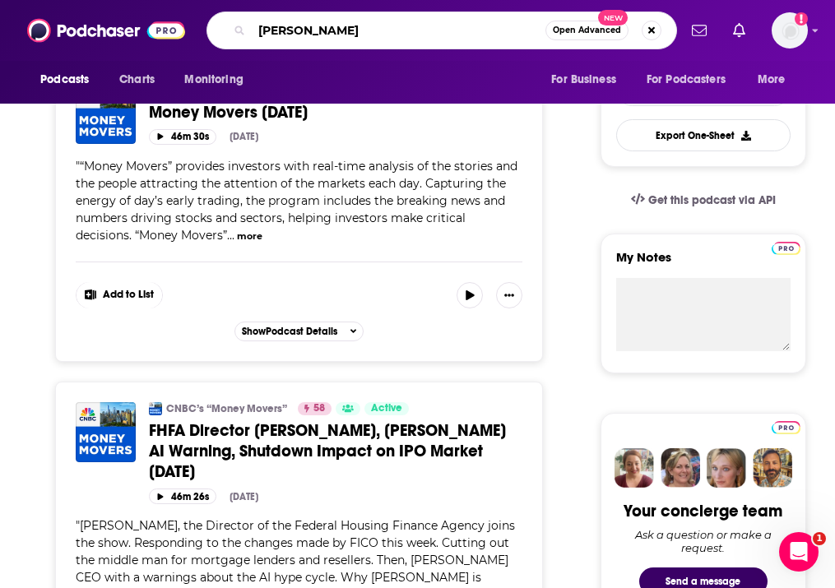
type input "[PERSON_NAME]"
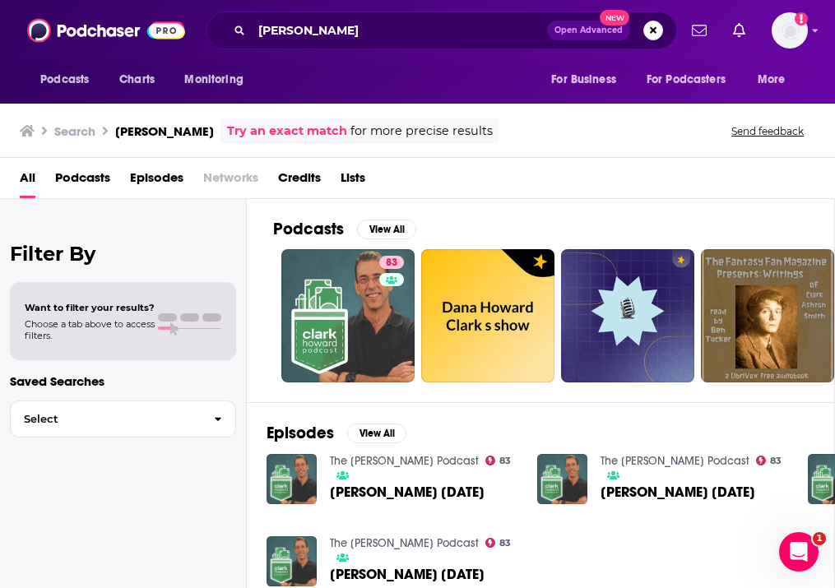
click at [97, 167] on span "Podcasts" at bounding box center [82, 182] width 55 height 34
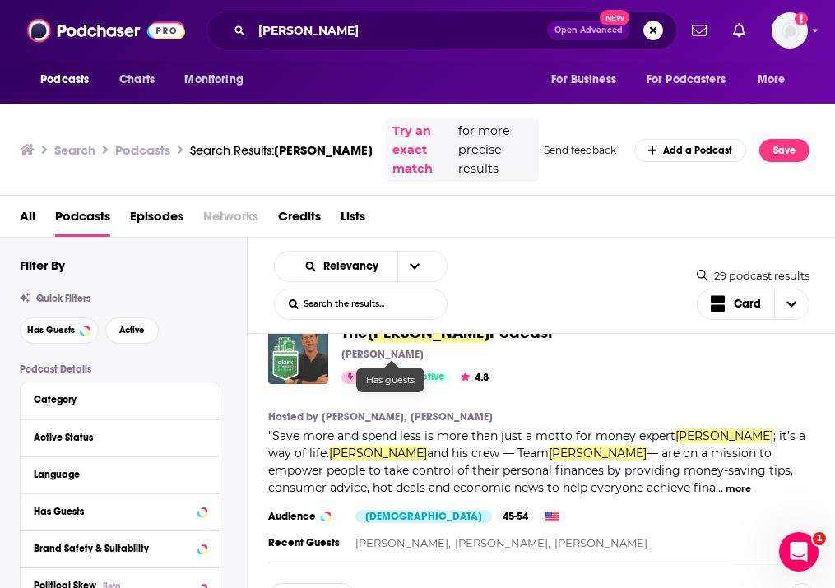
scroll to position [52, 0]
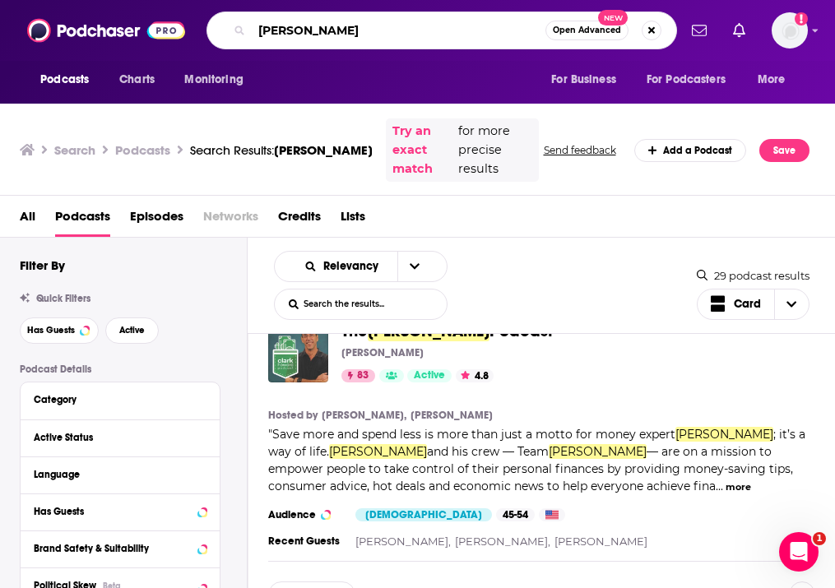
click at [310, 36] on input "[PERSON_NAME]" at bounding box center [399, 30] width 294 height 26
drag, startPoint x: 356, startPoint y: 33, endPoint x: 208, endPoint y: 6, distance: 150.6
click at [209, 8] on div "Podcasts Charts Monitoring [PERSON_NAME] Open Advanced New For Business For Pod…" at bounding box center [417, 30] width 835 height 61
type input "planet money"
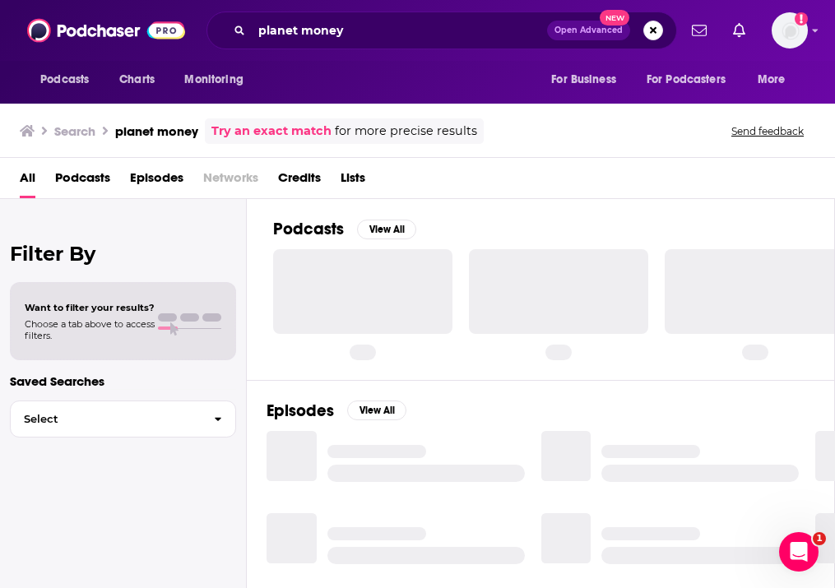
click at [100, 179] on span "Podcasts" at bounding box center [82, 182] width 55 height 34
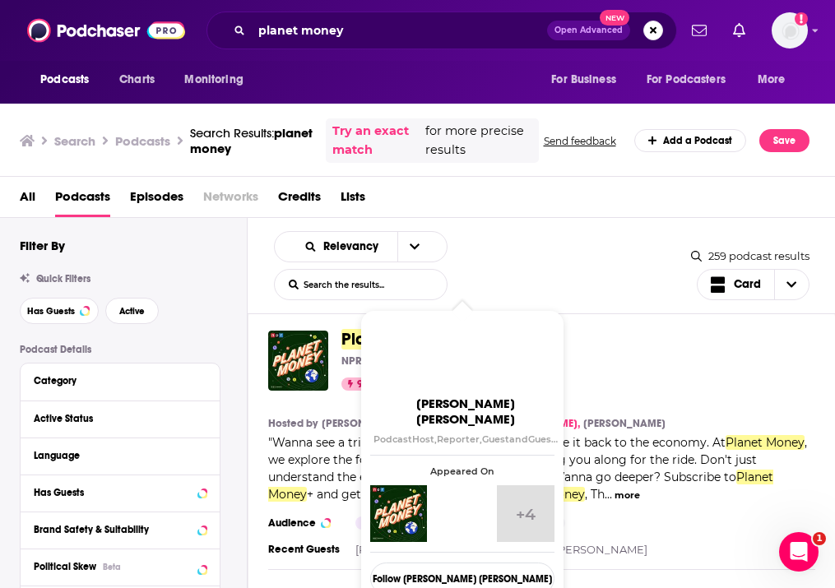
scroll to position [23, 0]
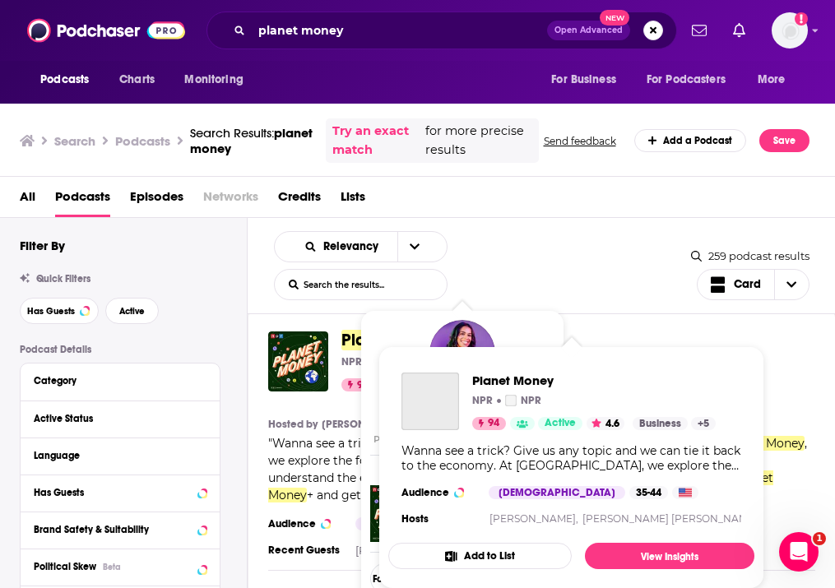
click at [353, 342] on span "Planet Money" at bounding box center [393, 340] width 103 height 21
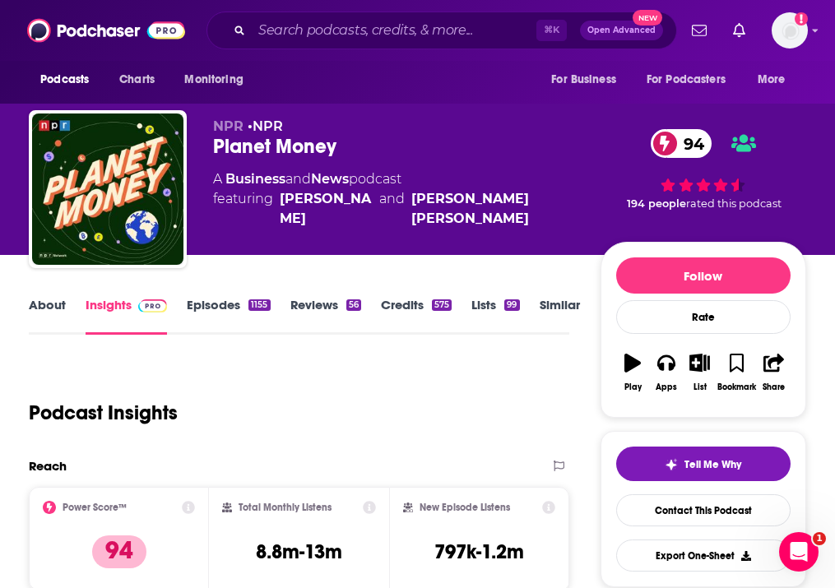
click at [40, 312] on link "About" at bounding box center [47, 316] width 37 height 38
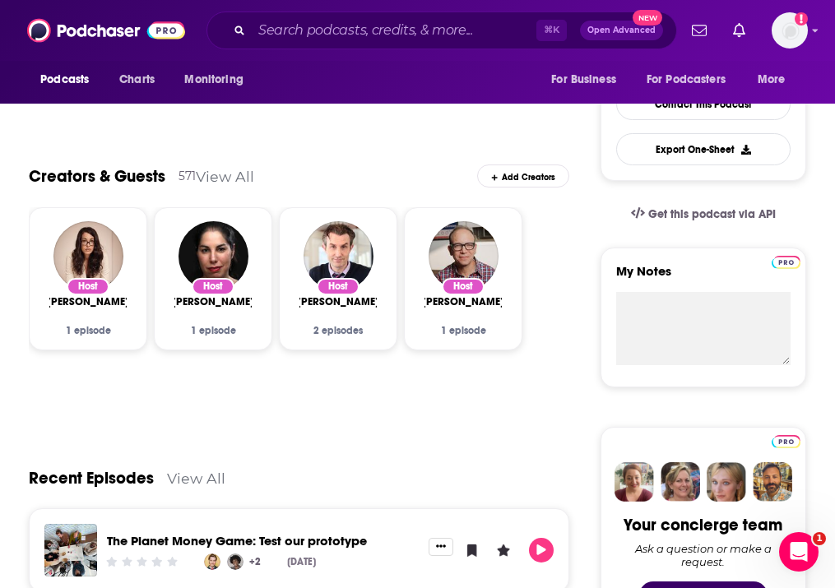
scroll to position [404, 0]
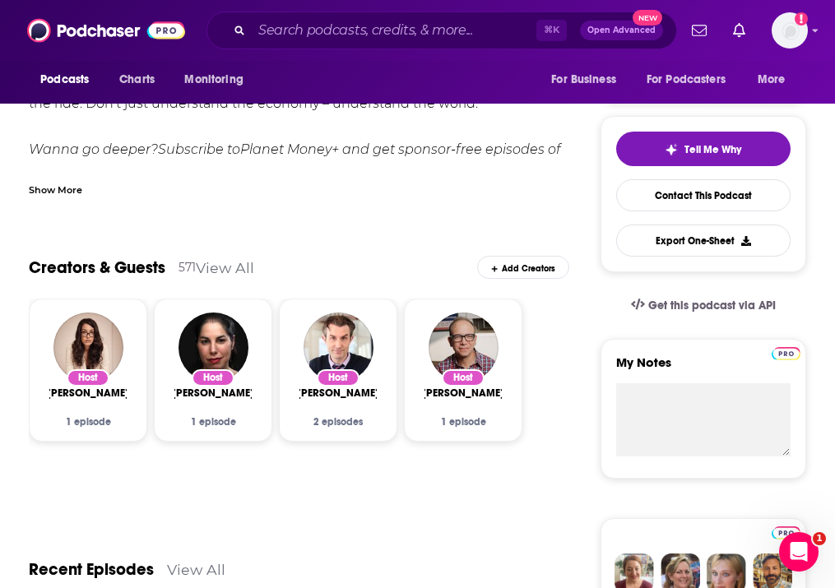
click at [220, 269] on link "View All" at bounding box center [225, 267] width 58 height 17
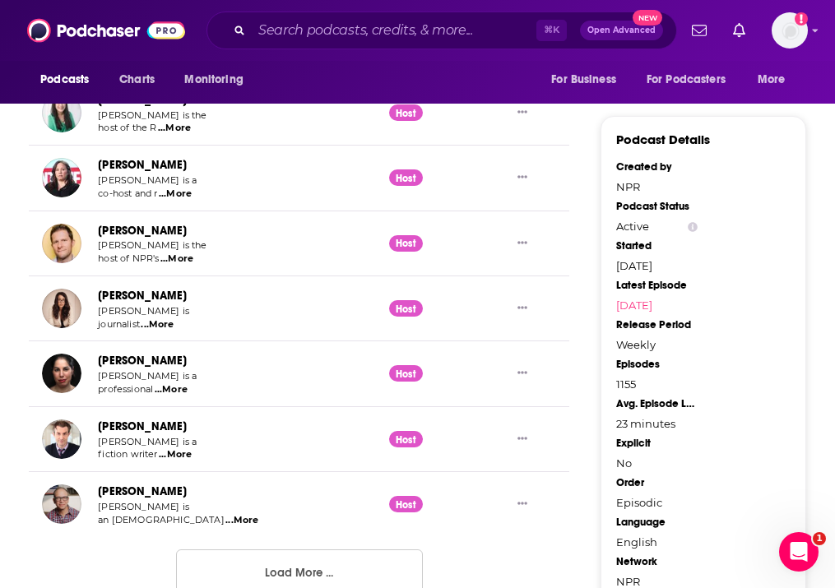
scroll to position [1658, 0]
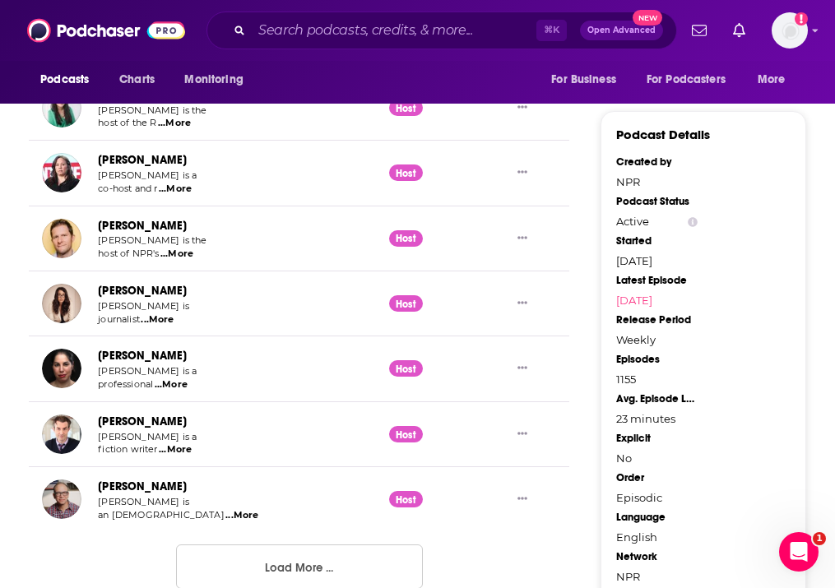
click at [274, 545] on button "Load More ..." at bounding box center [299, 567] width 247 height 44
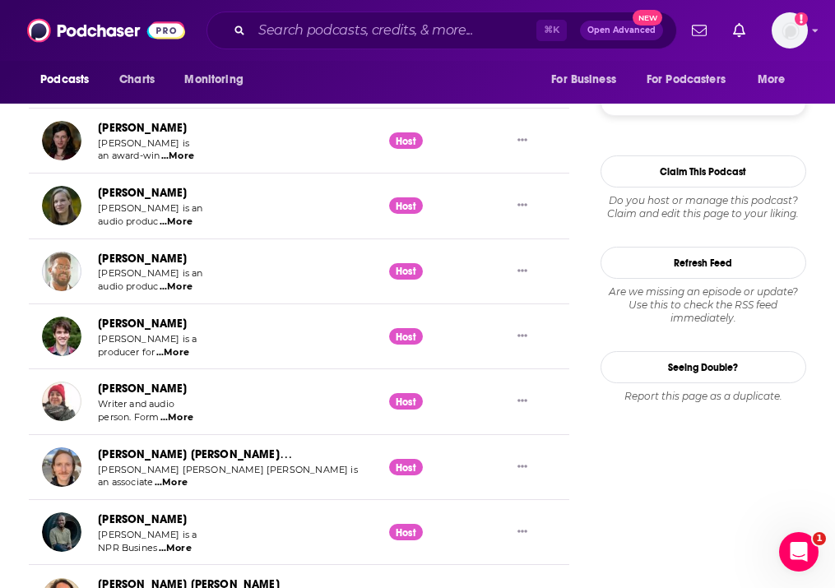
scroll to position [2148, 0]
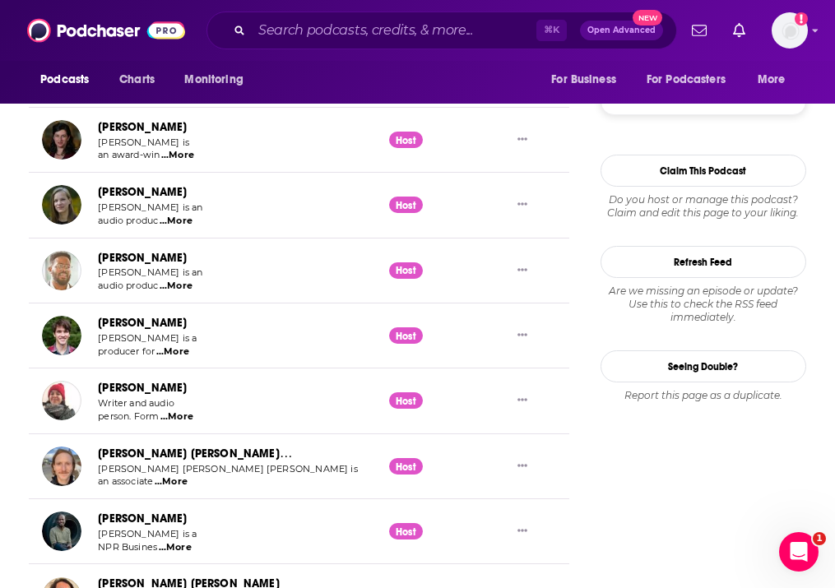
click at [176, 476] on span "...More" at bounding box center [171, 482] width 33 height 13
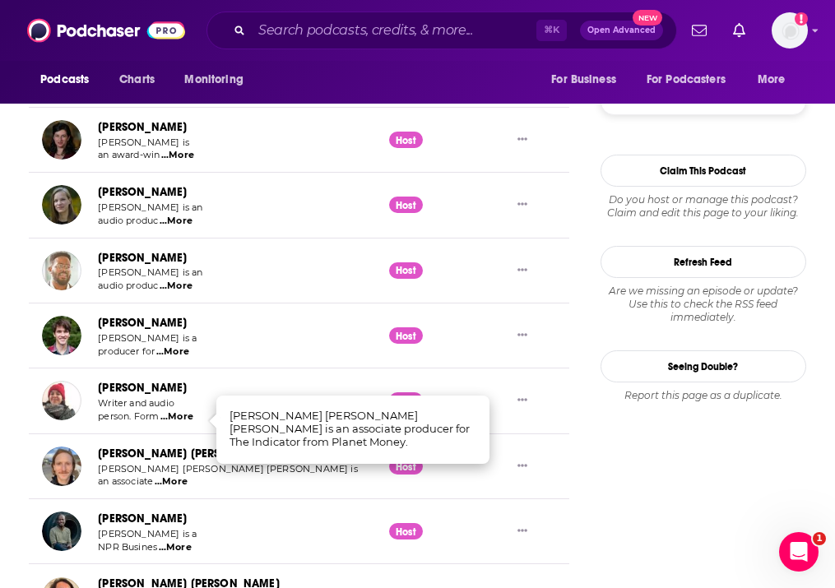
click at [179, 542] on span "...More" at bounding box center [175, 548] width 33 height 13
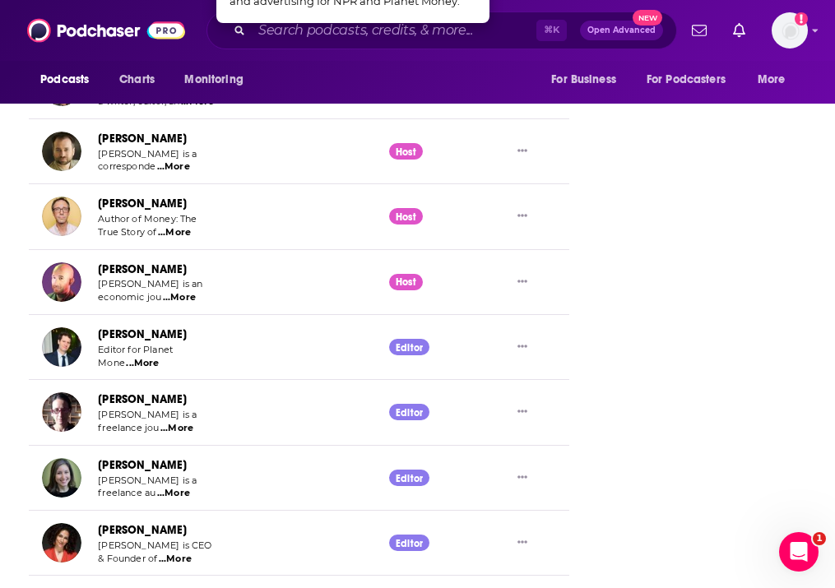
scroll to position [2674, 0]
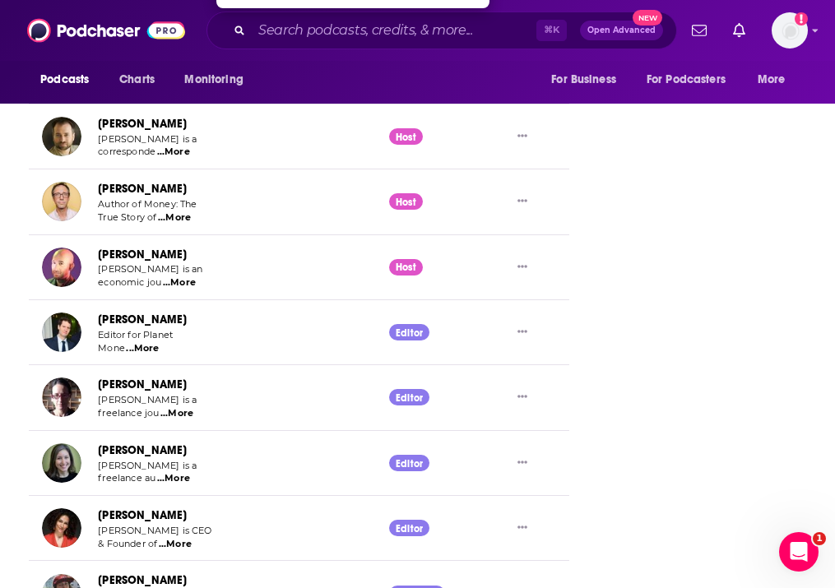
click at [184, 407] on span "...More" at bounding box center [176, 413] width 33 height 13
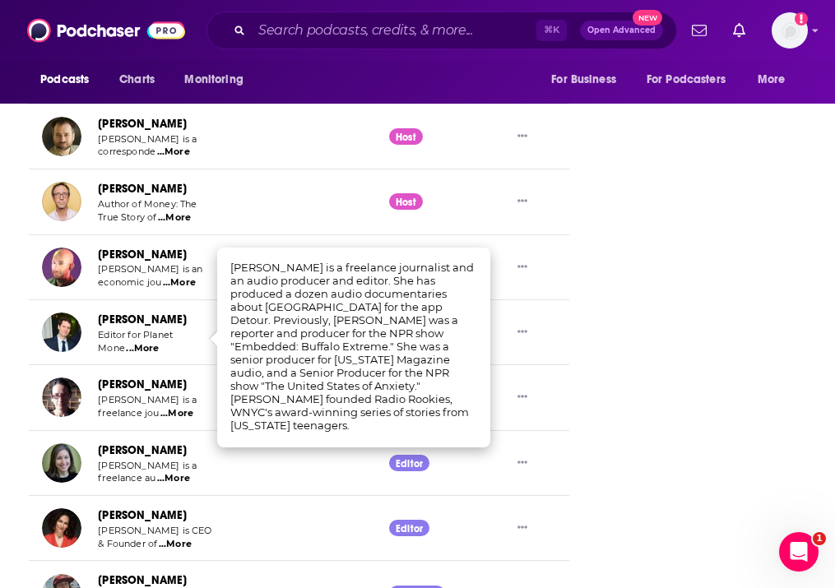
click at [184, 407] on span "...More" at bounding box center [176, 413] width 33 height 13
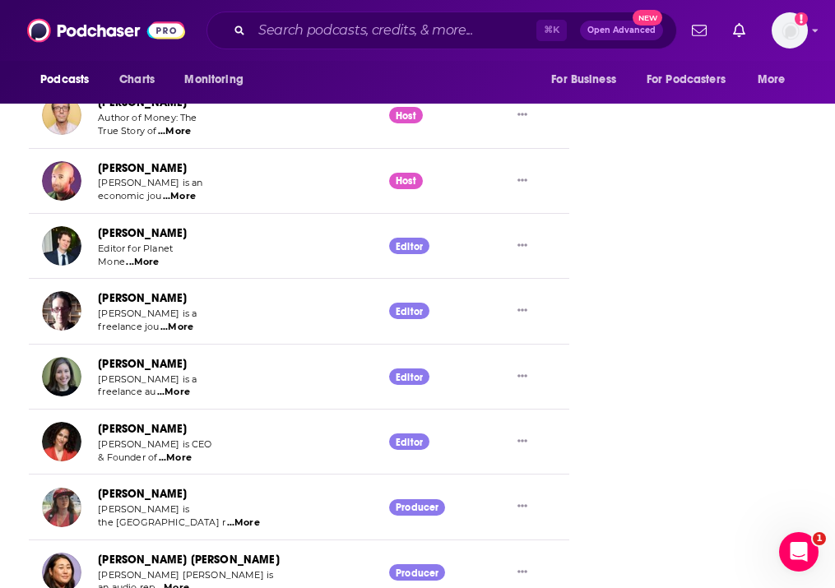
scroll to position [2764, 0]
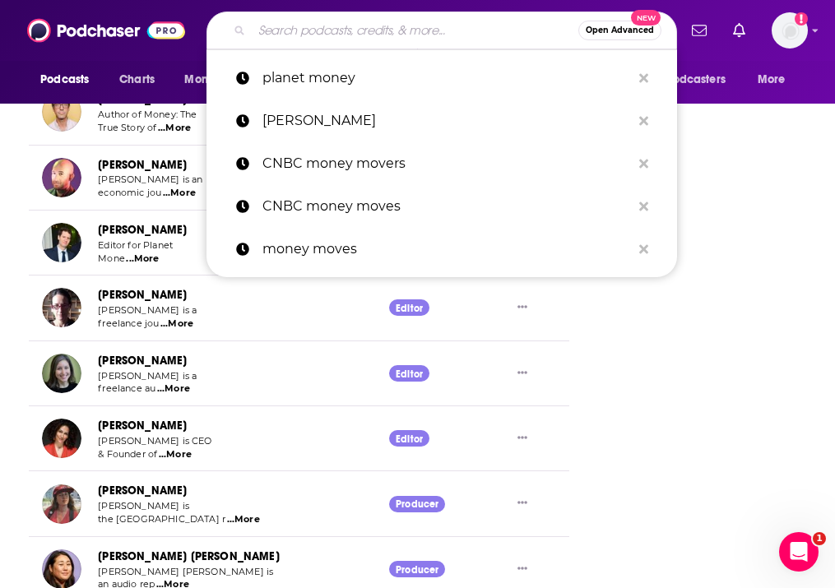
click at [359, 24] on input "Search podcasts, credits, & more..." at bounding box center [415, 30] width 327 height 26
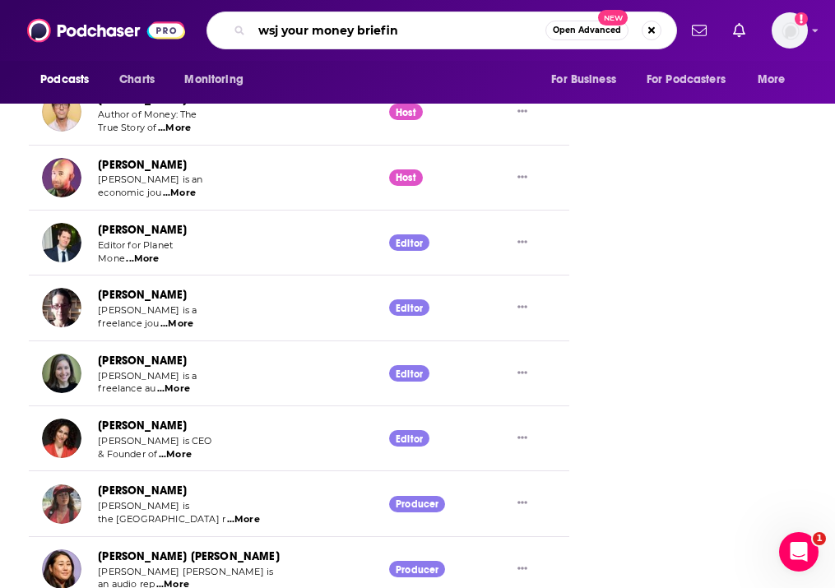
type input "wsj your money briefing"
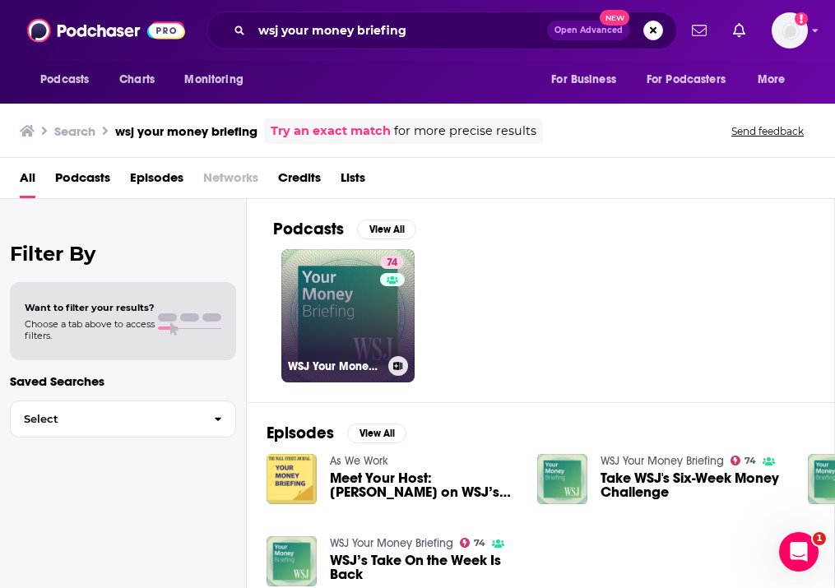
click at [382, 332] on div "74" at bounding box center [394, 306] width 28 height 100
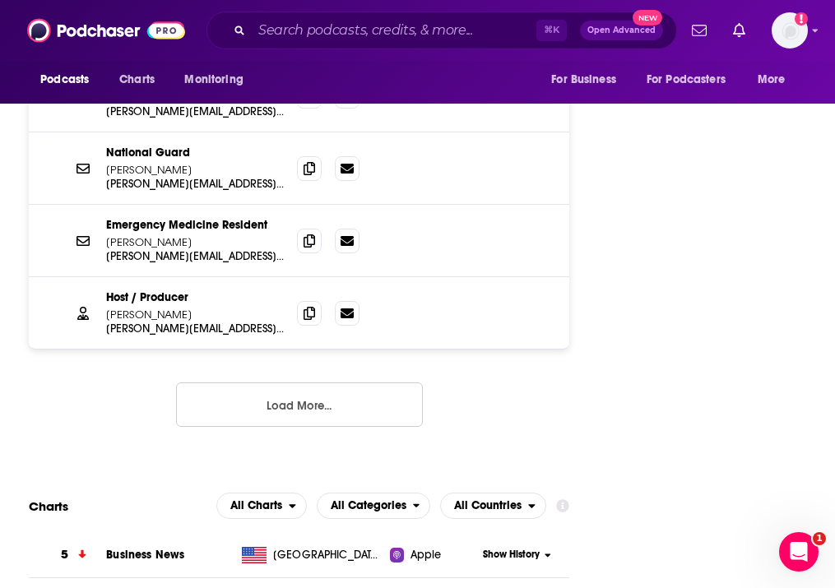
scroll to position [1900, 0]
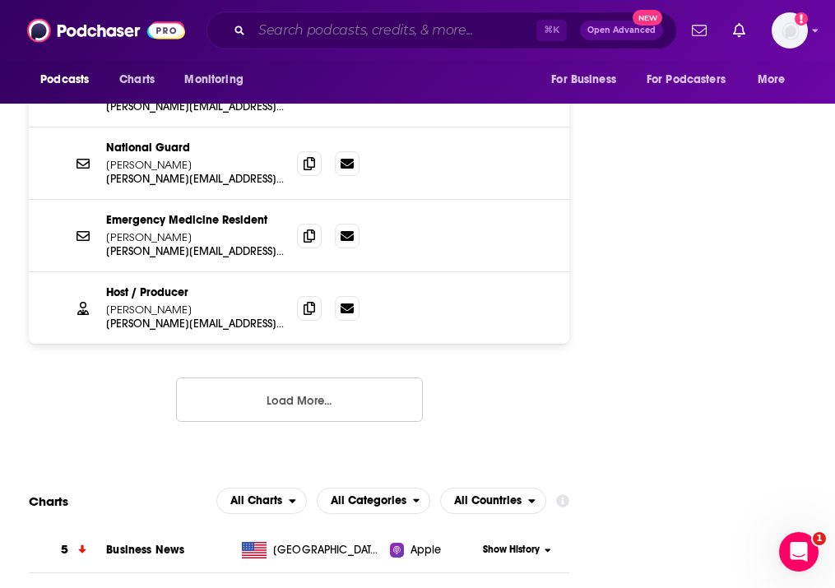
click at [303, 39] on input "Search podcasts, credits, & more..." at bounding box center [394, 30] width 285 height 26
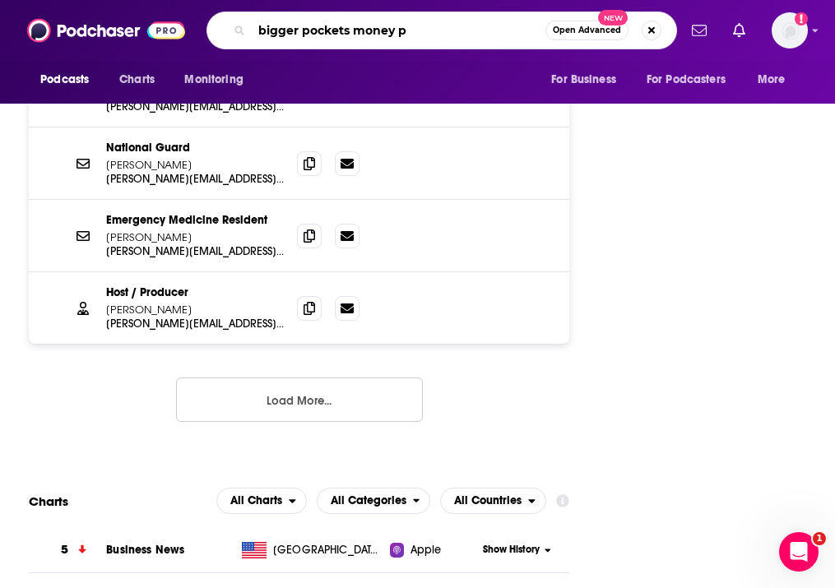
type input "bigger pockets money"
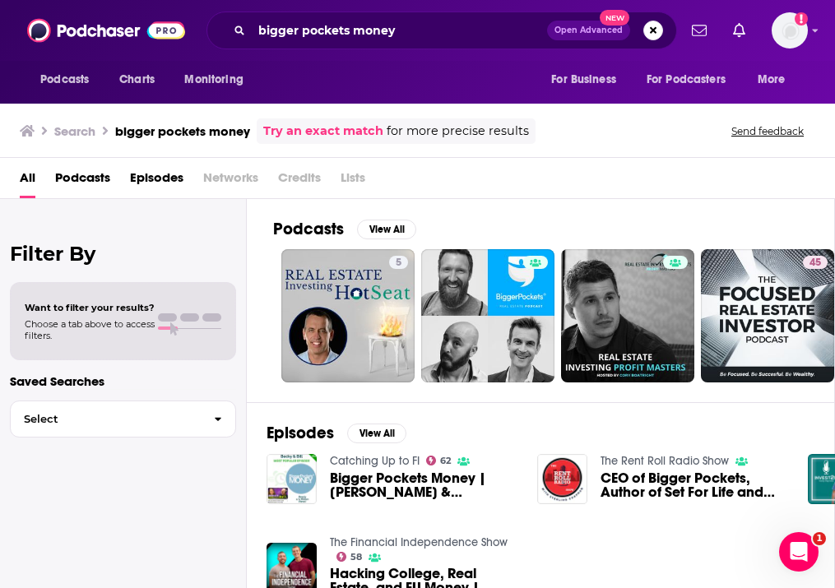
click at [109, 179] on span "Podcasts" at bounding box center [82, 182] width 55 height 34
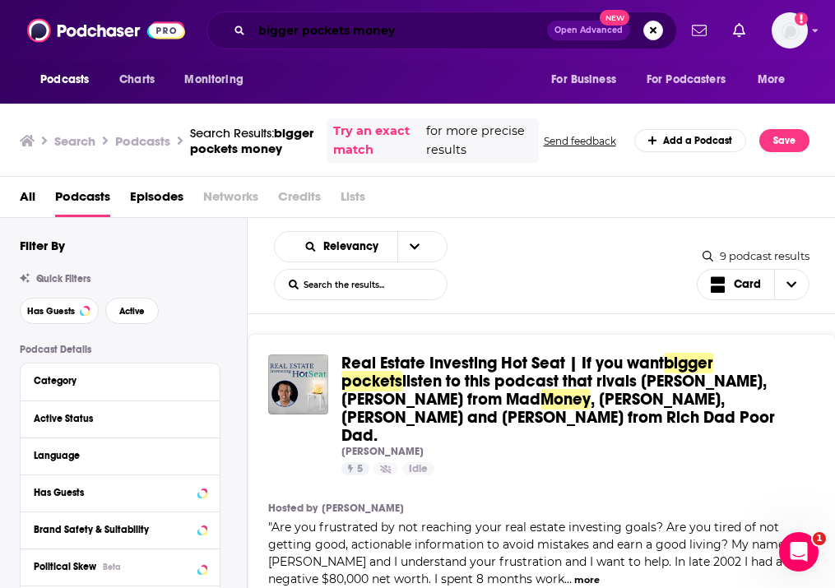
click at [304, 31] on input "bigger pockets money" at bounding box center [399, 30] width 295 height 26
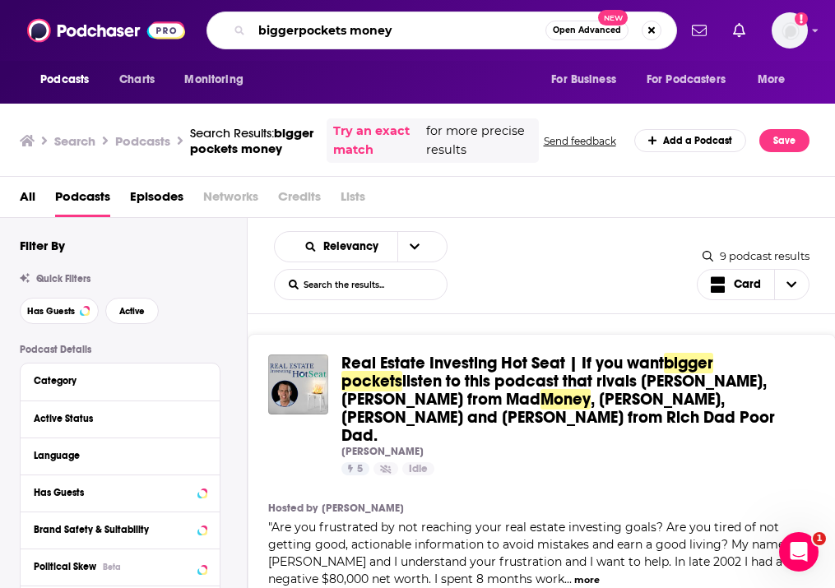
type input "biggerpockets money"
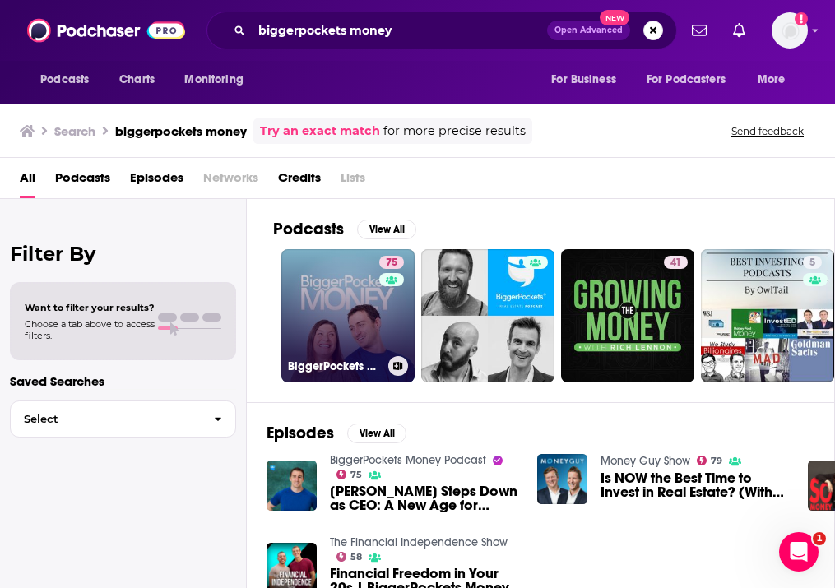
click at [360, 319] on link "75 BiggerPockets Money Podcast" at bounding box center [347, 315] width 133 height 133
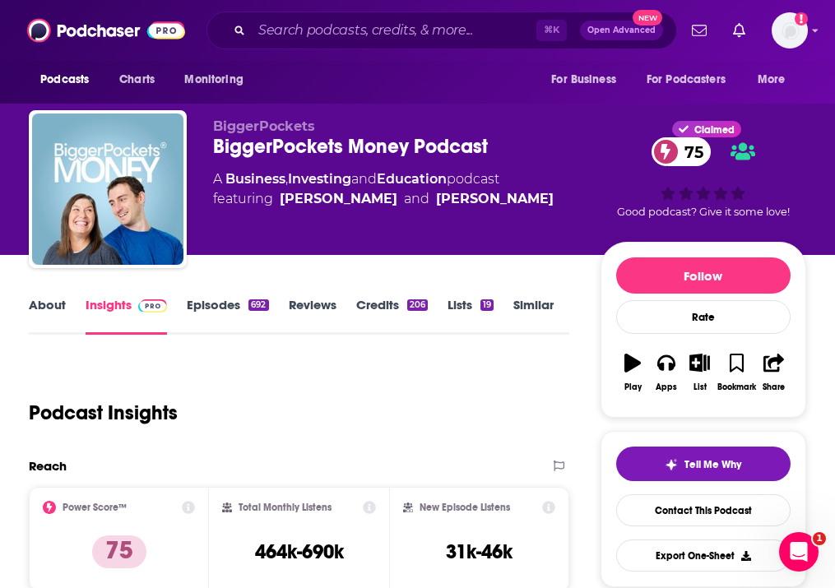
click at [213, 309] on link "Episodes 692" at bounding box center [227, 316] width 81 height 38
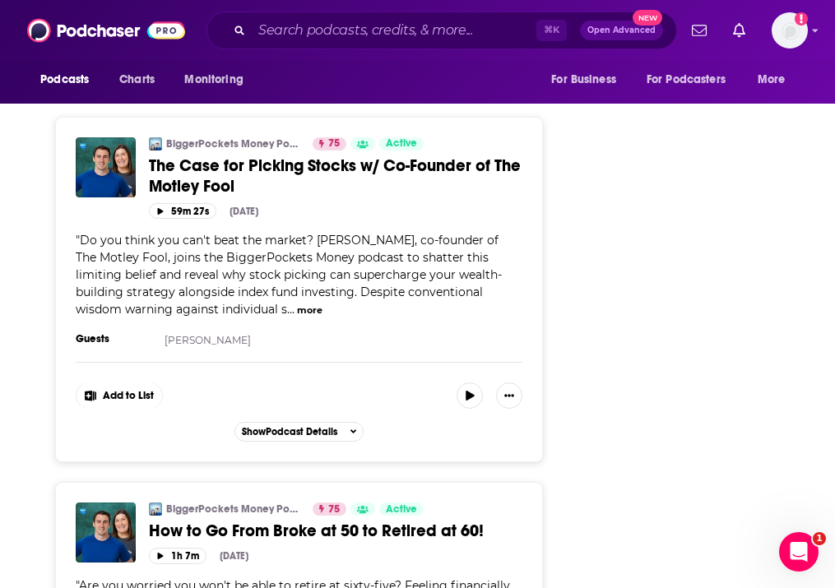
scroll to position [4802, 0]
